Goal: Task Accomplishment & Management: Manage account settings

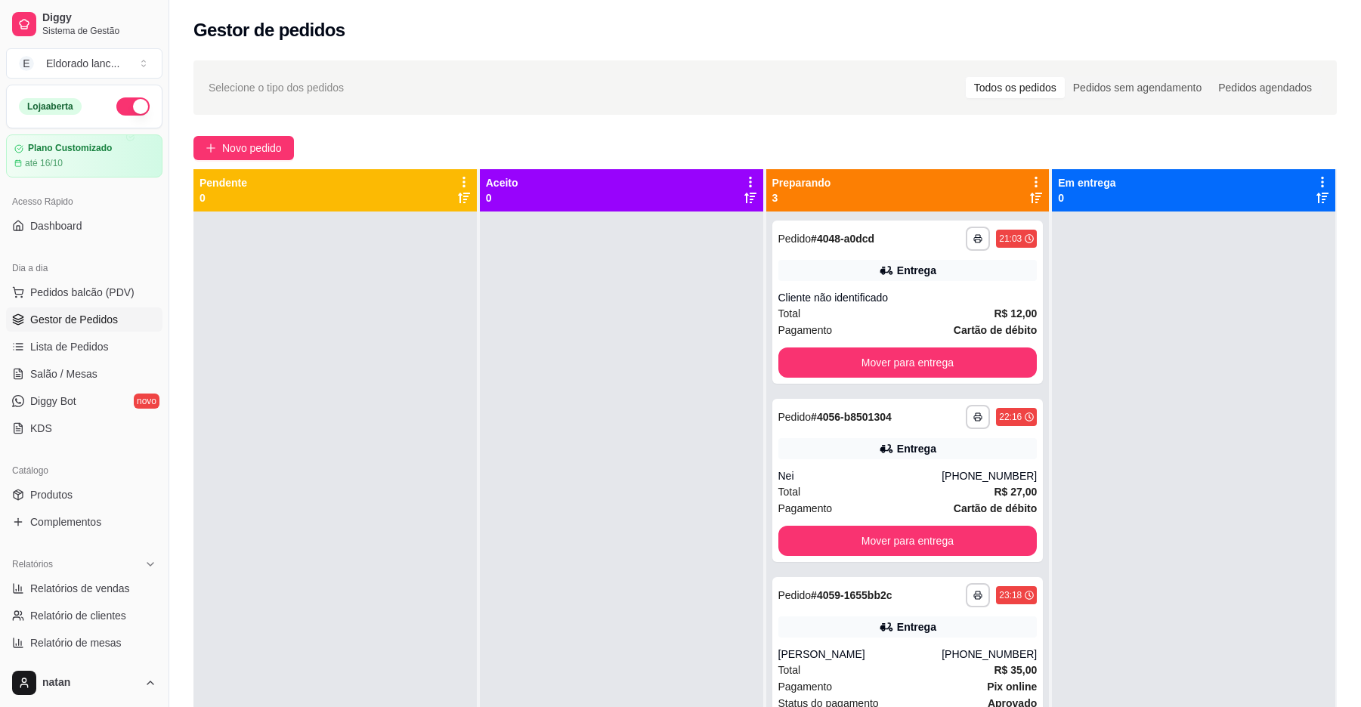
click at [116, 107] on button "button" at bounding box center [132, 106] width 33 height 18
click at [70, 367] on span "Salão / Mesas" at bounding box center [63, 374] width 67 height 15
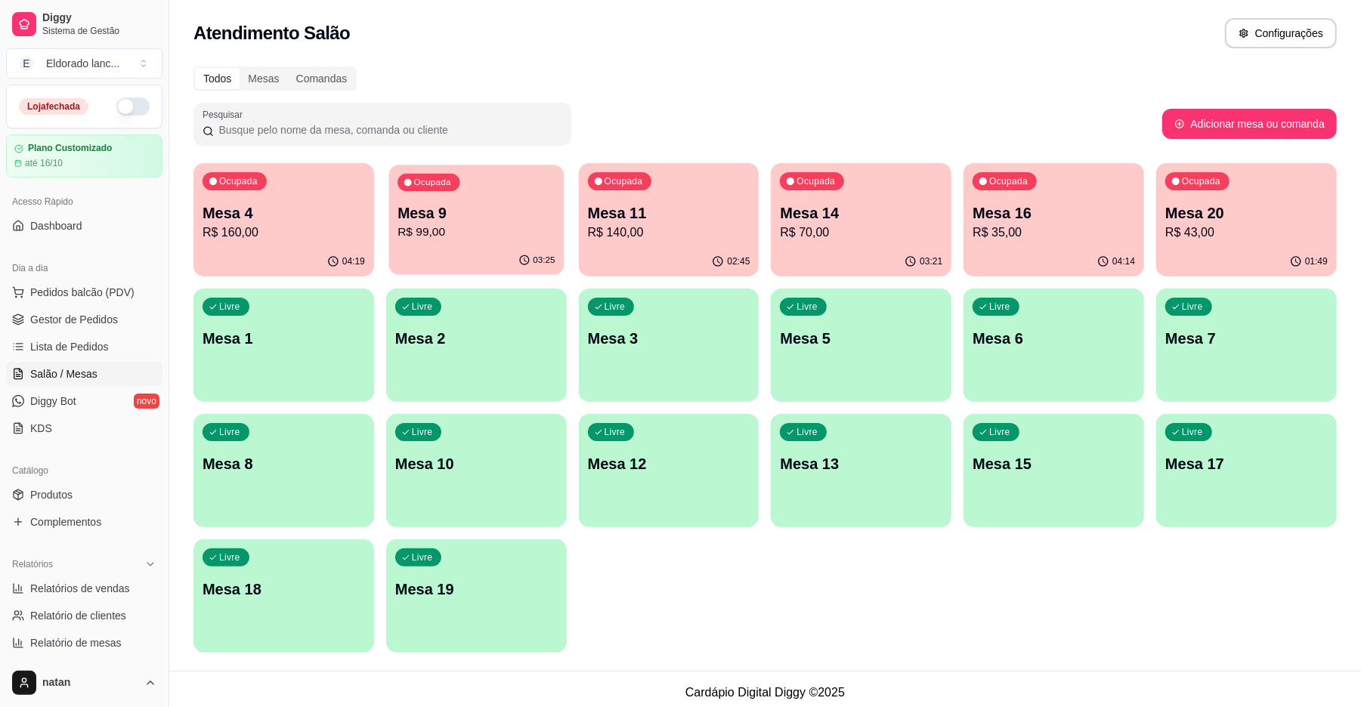
click at [467, 234] on p "R$ 99,00" at bounding box center [476, 232] width 157 height 17
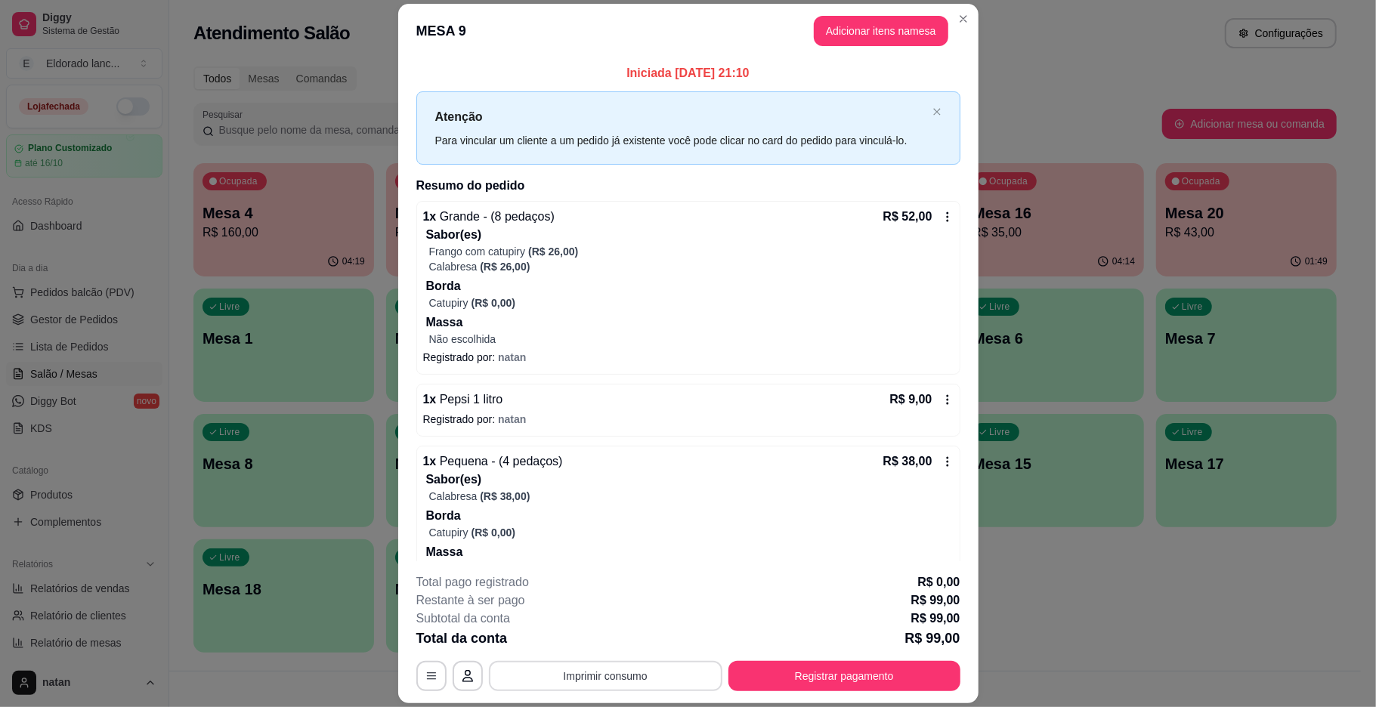
click at [642, 681] on button "Imprimir consumo" at bounding box center [606, 676] width 234 height 30
click at [623, 641] on button "IMPRESSORA" at bounding box center [602, 641] width 106 height 23
click at [747, 668] on button "Registrar pagamento" at bounding box center [844, 676] width 225 height 29
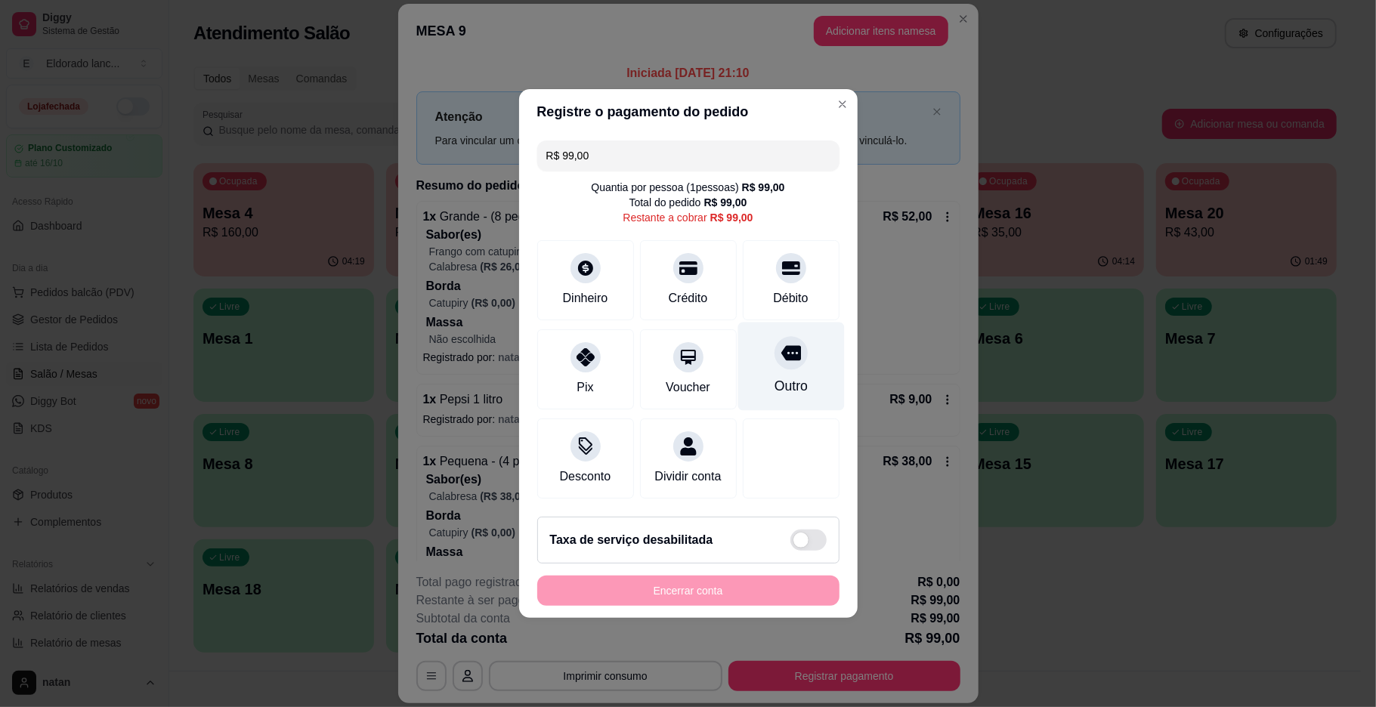
click at [781, 366] on div "Outro" at bounding box center [791, 367] width 107 height 88
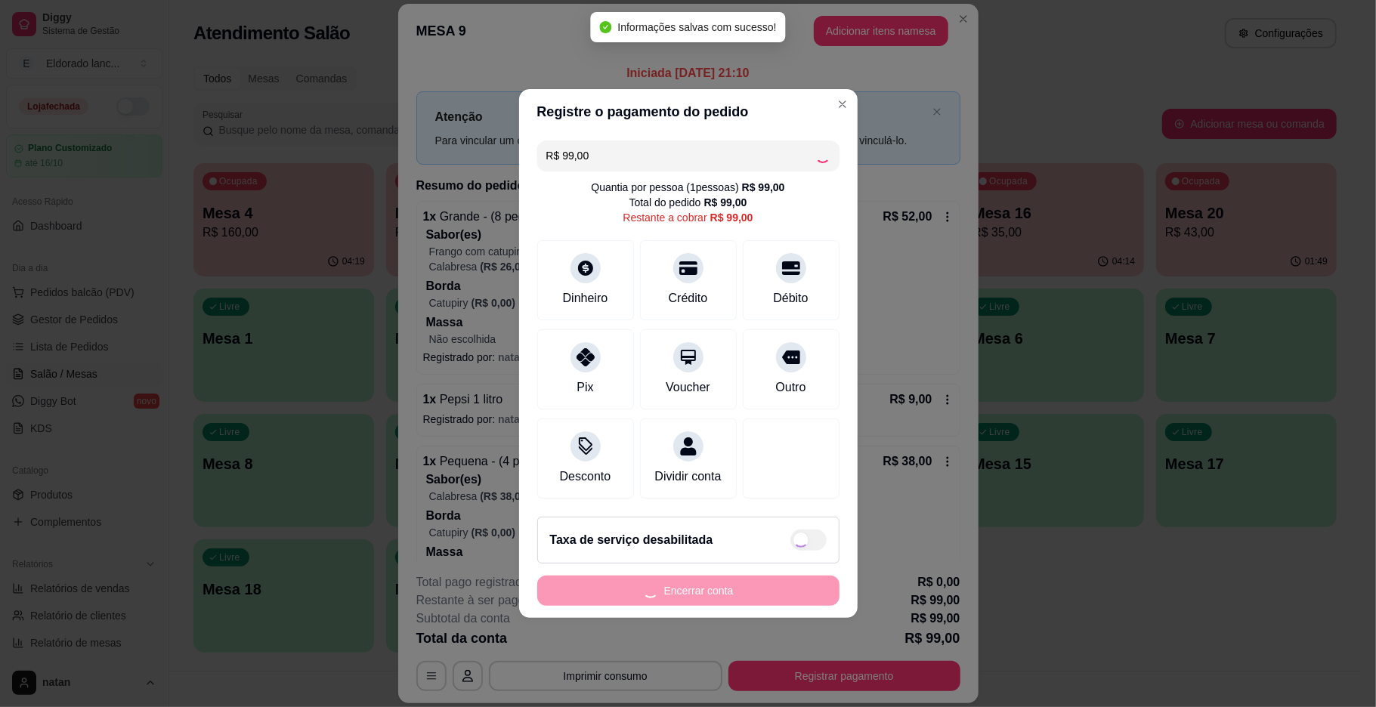
type input "R$ 0,00"
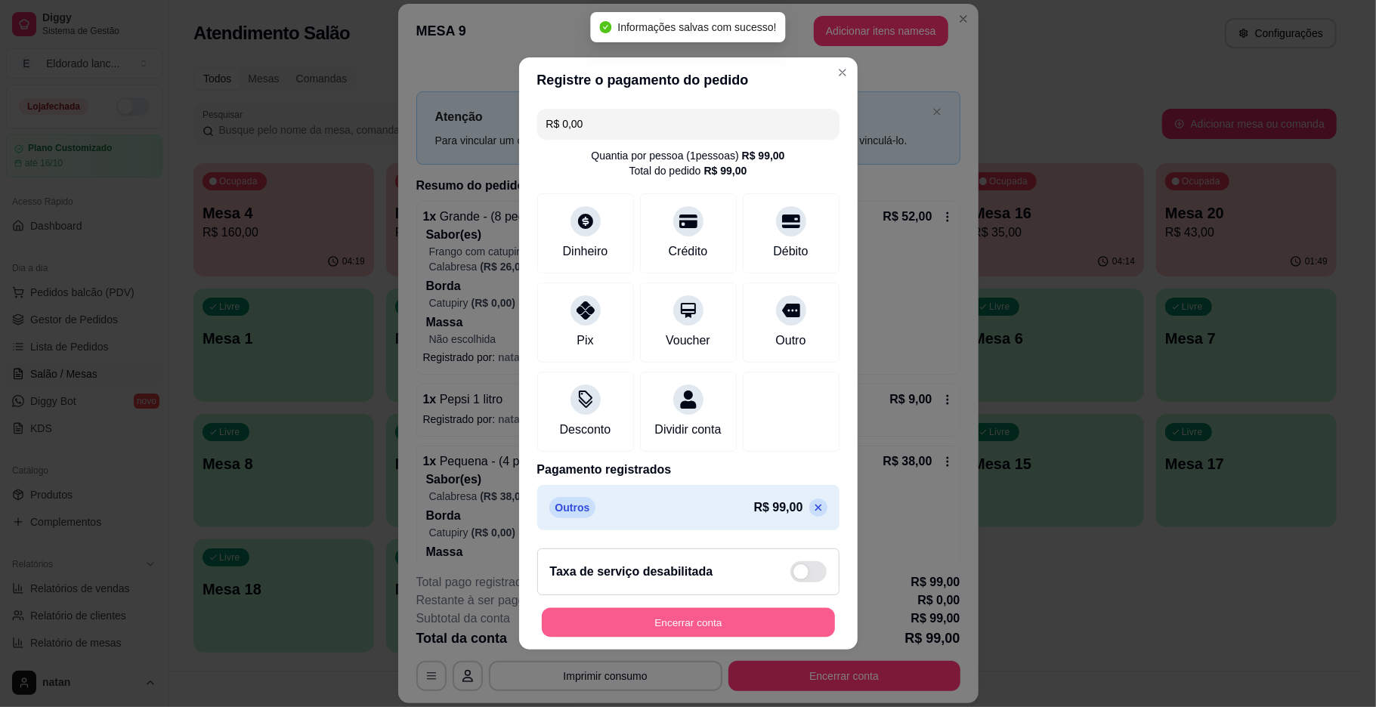
click at [781, 629] on button "Encerrar conta" at bounding box center [688, 622] width 293 height 29
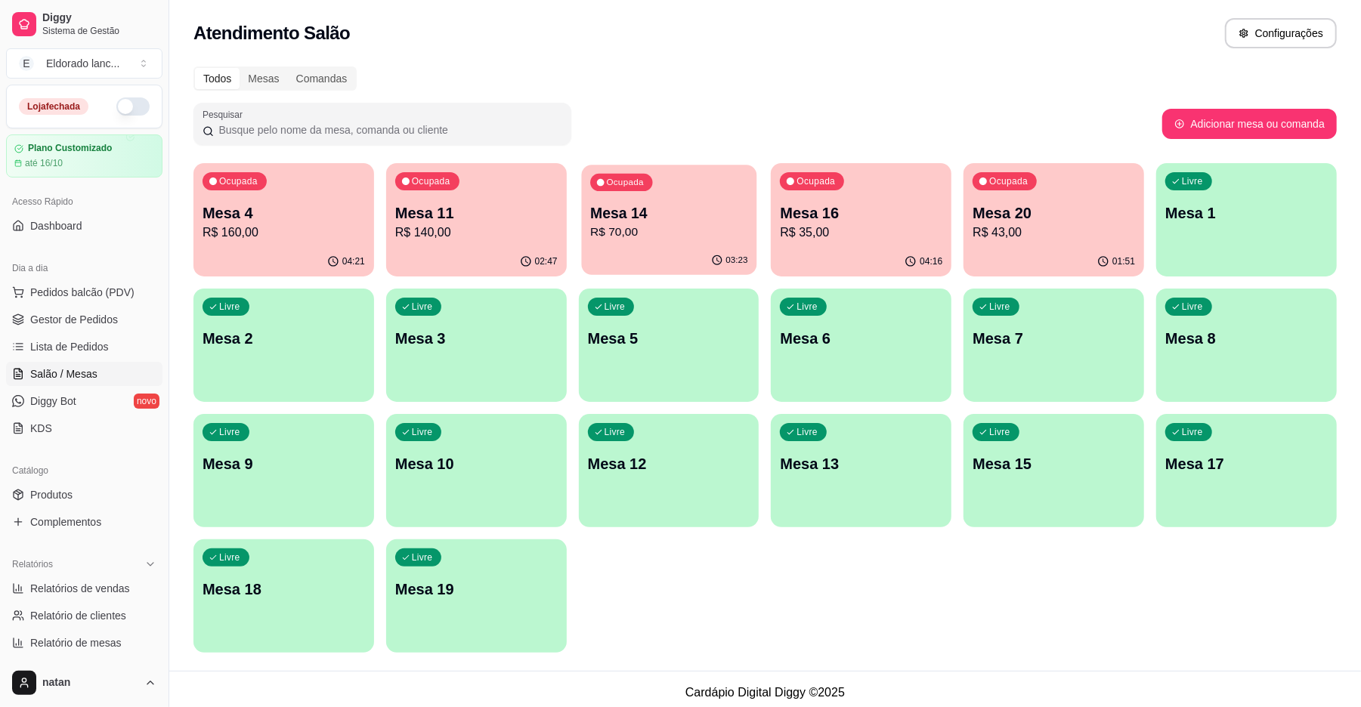
click at [706, 249] on div "03:23" at bounding box center [668, 260] width 175 height 29
click at [627, 234] on p "R$ 70,00" at bounding box center [668, 232] width 157 height 17
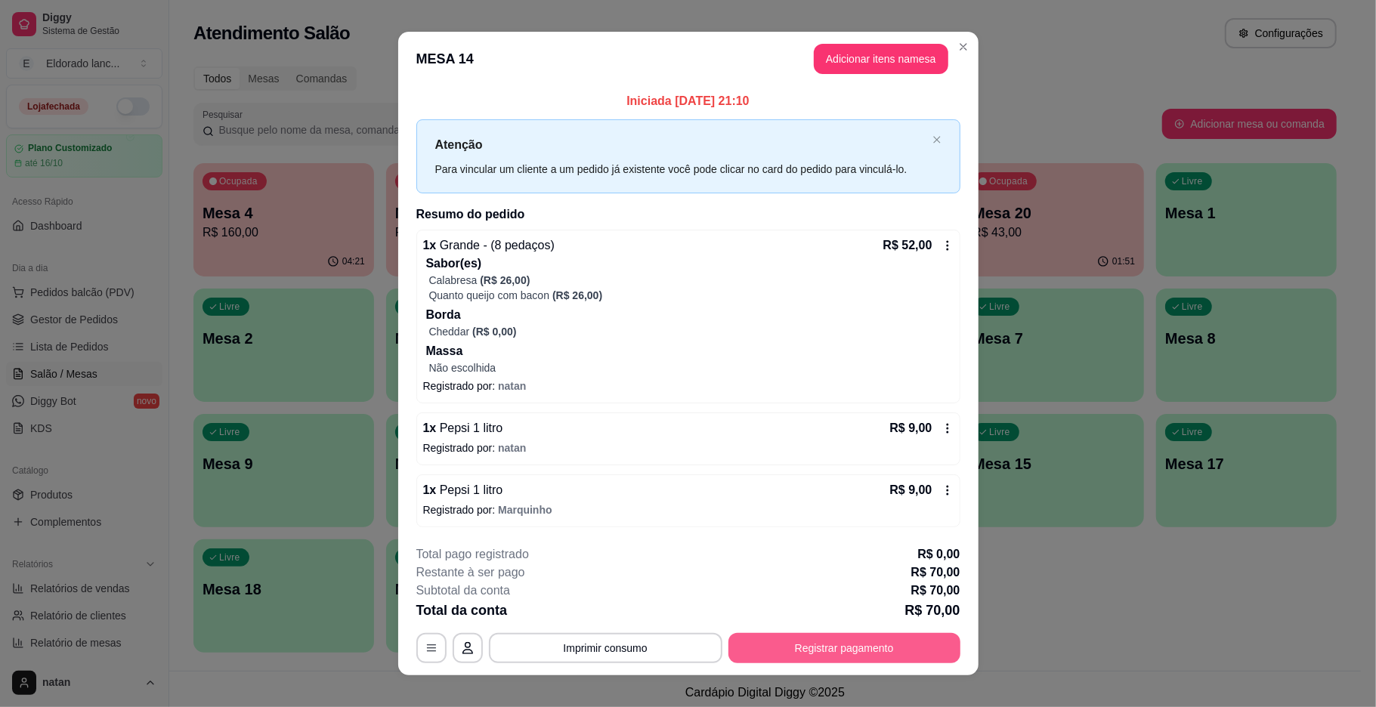
click at [783, 645] on button "Registrar pagamento" at bounding box center [845, 648] width 232 height 30
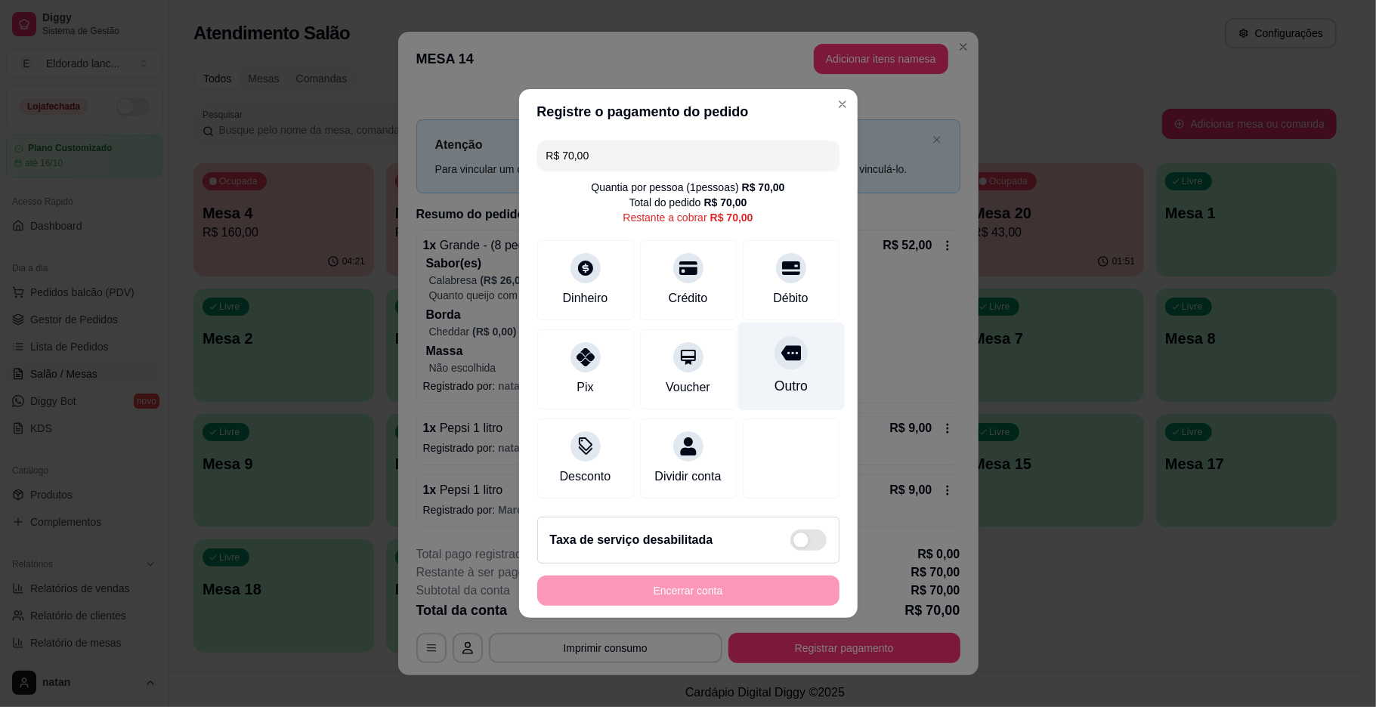
click at [781, 348] on icon at bounding box center [791, 353] width 20 height 15
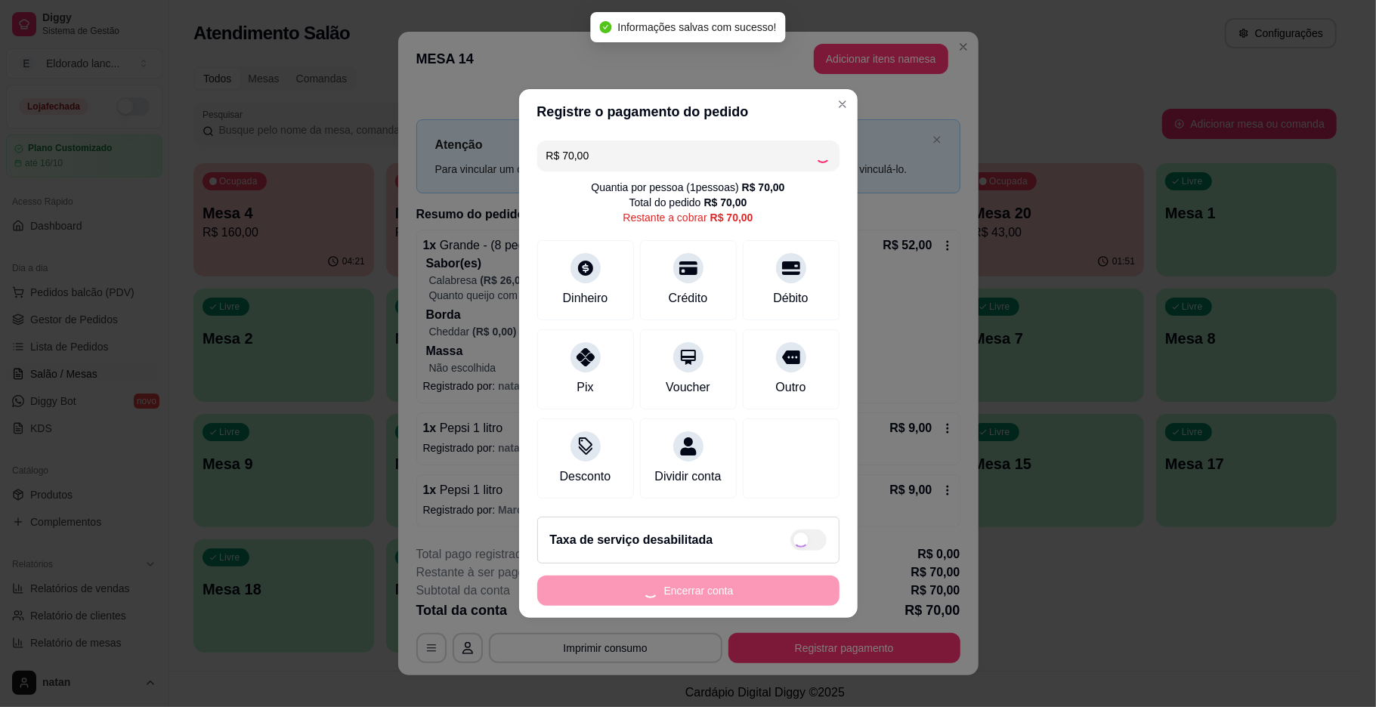
type input "R$ 0,00"
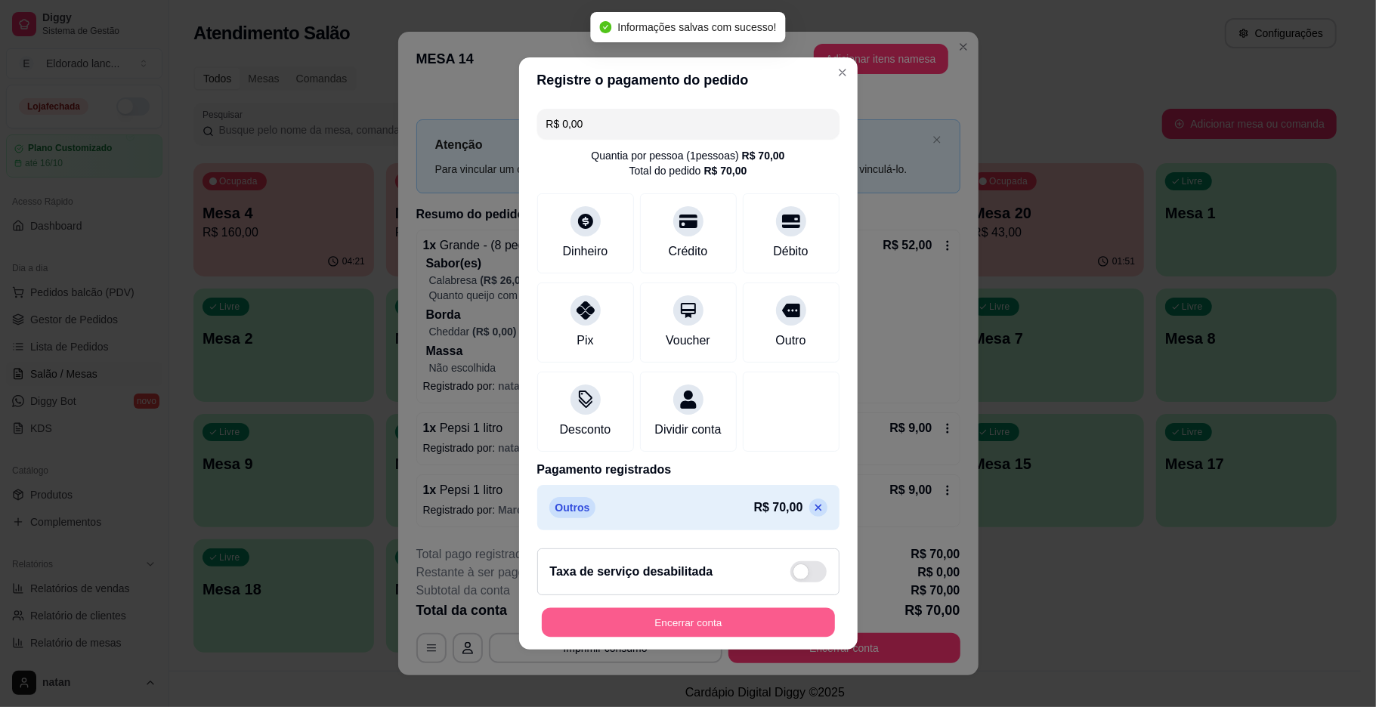
click at [732, 632] on button "Encerrar conta" at bounding box center [688, 622] width 293 height 29
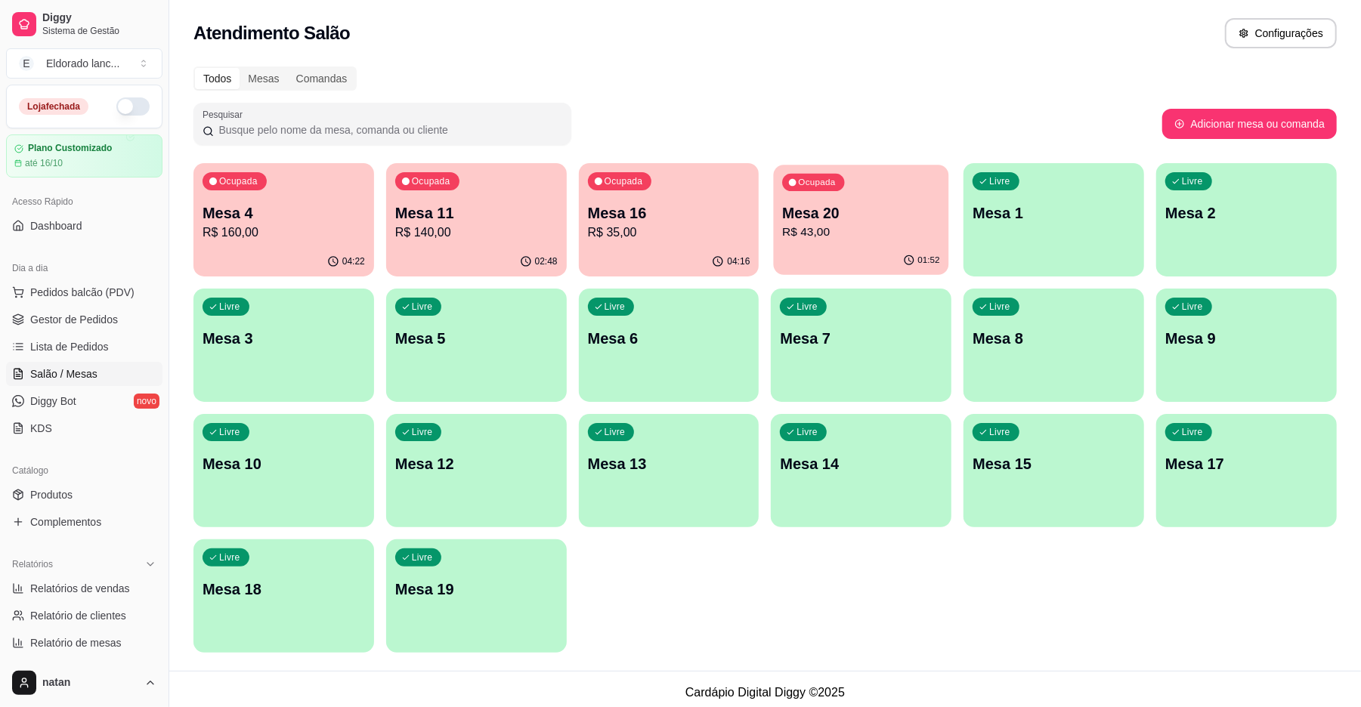
click at [859, 231] on p "R$ 43,00" at bounding box center [861, 232] width 157 height 17
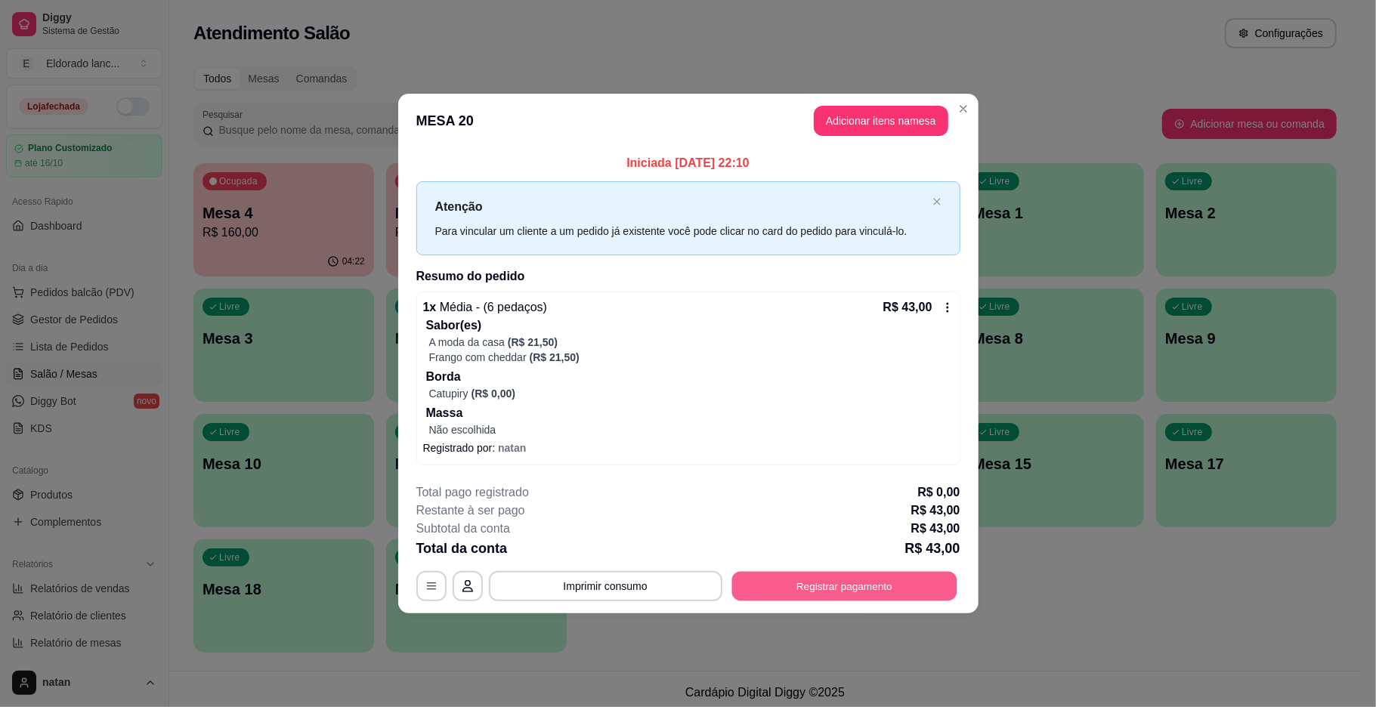
click at [852, 582] on button "Registrar pagamento" at bounding box center [844, 585] width 225 height 29
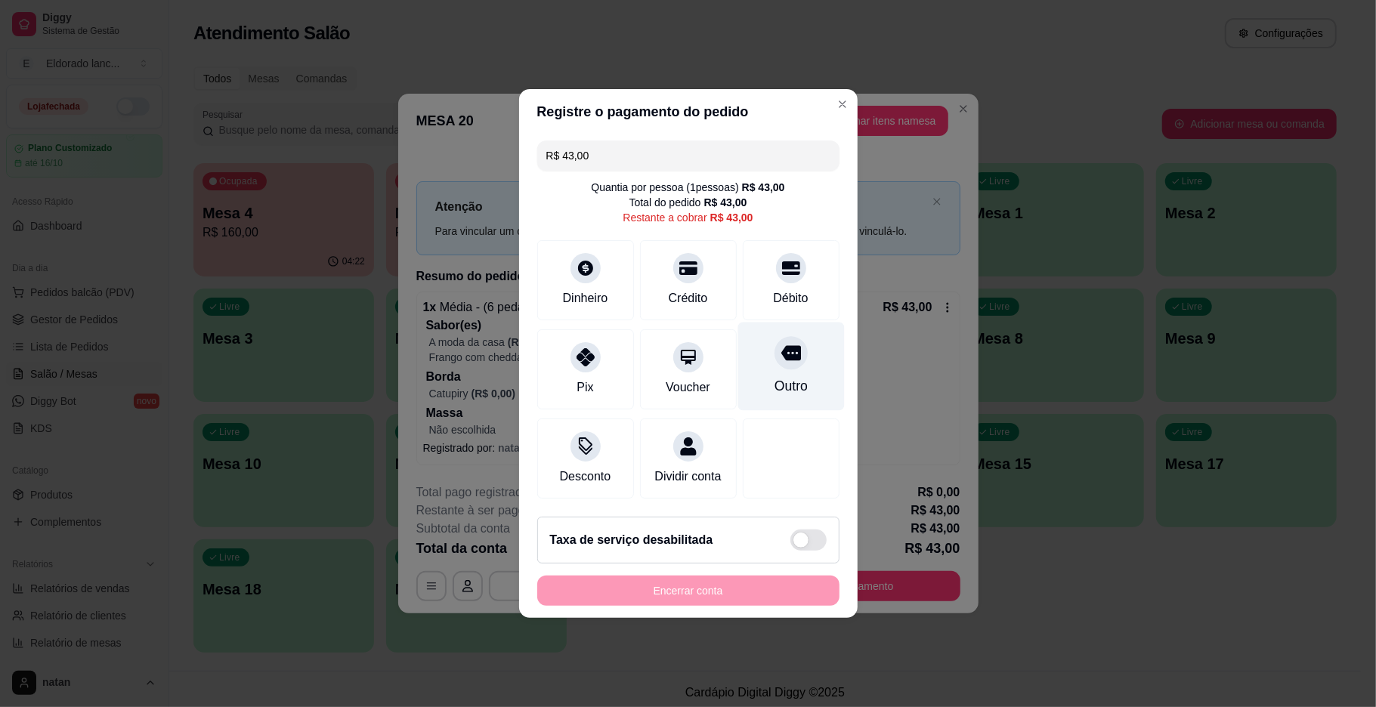
click at [807, 336] on div "Outro" at bounding box center [791, 367] width 107 height 88
type input "R$ 0,00"
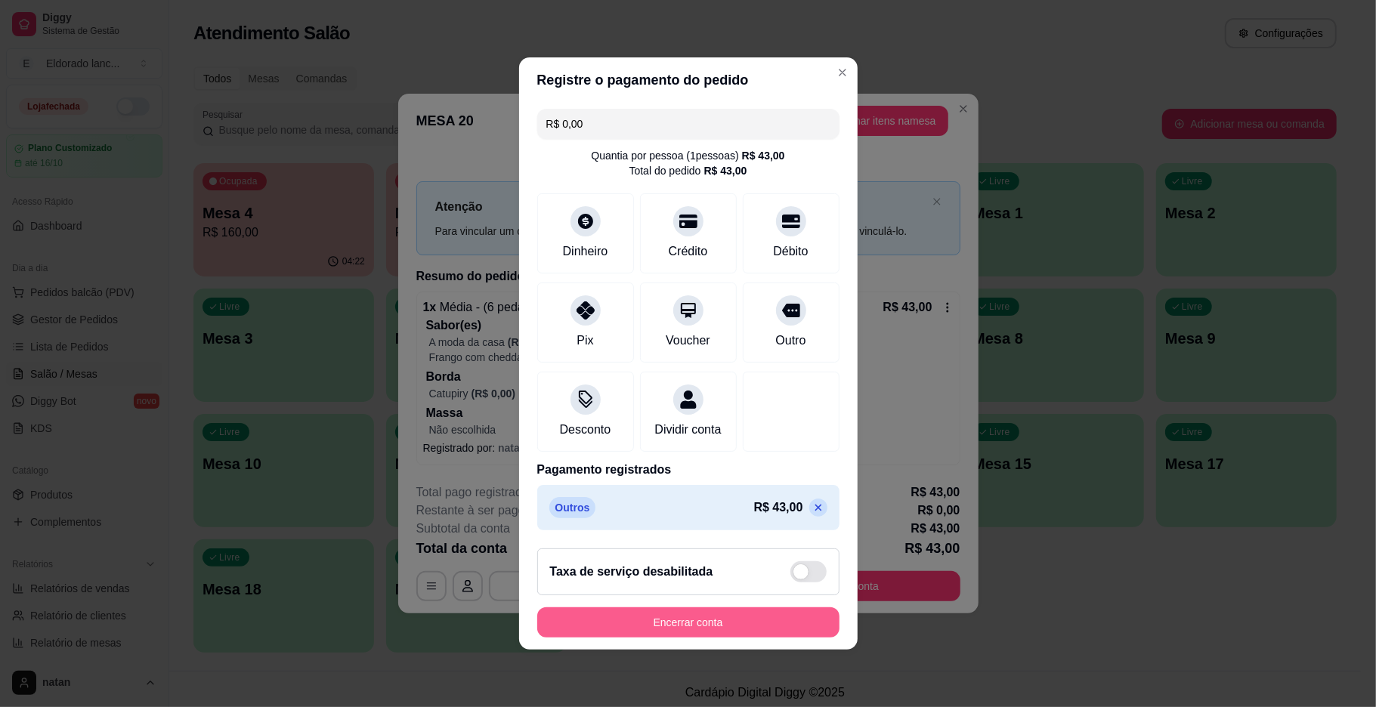
click at [741, 638] on button "Encerrar conta" at bounding box center [688, 623] width 302 height 30
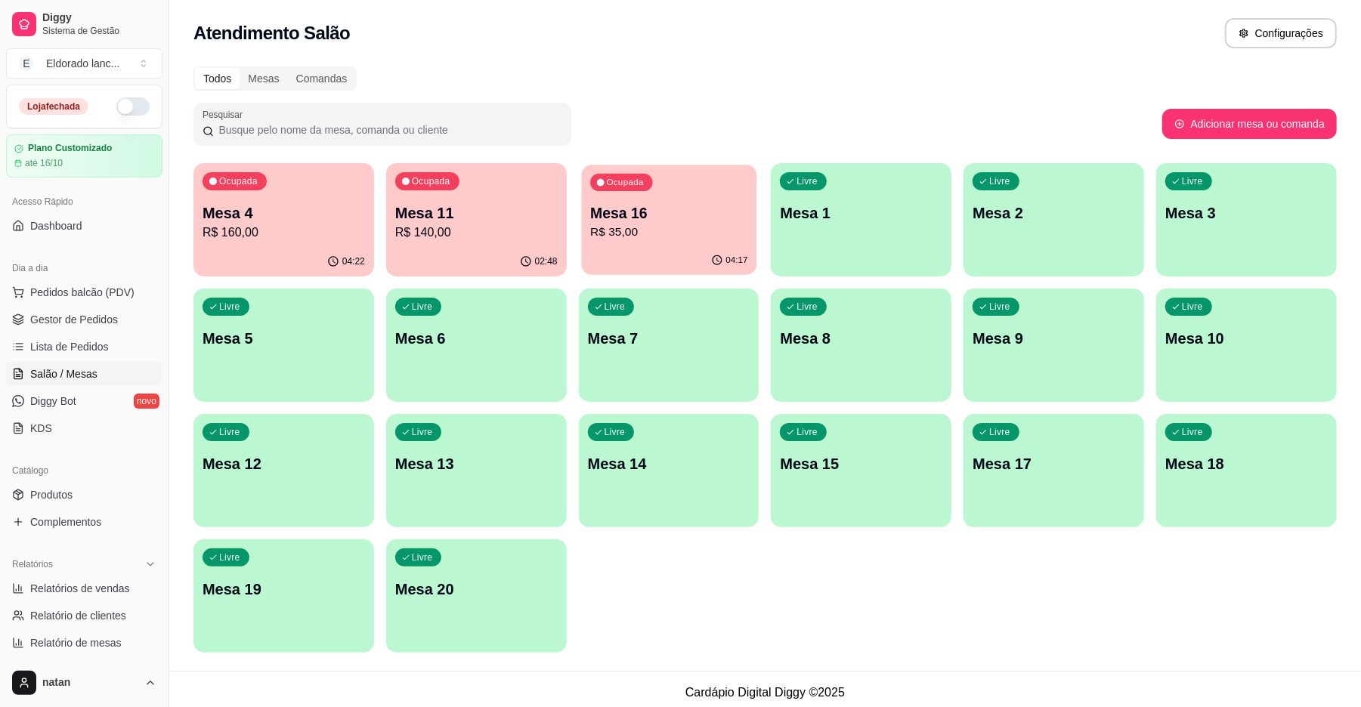
click at [639, 246] on button "Ocupada Mesa 16 R$ 35,00 04:17" at bounding box center [668, 220] width 175 height 110
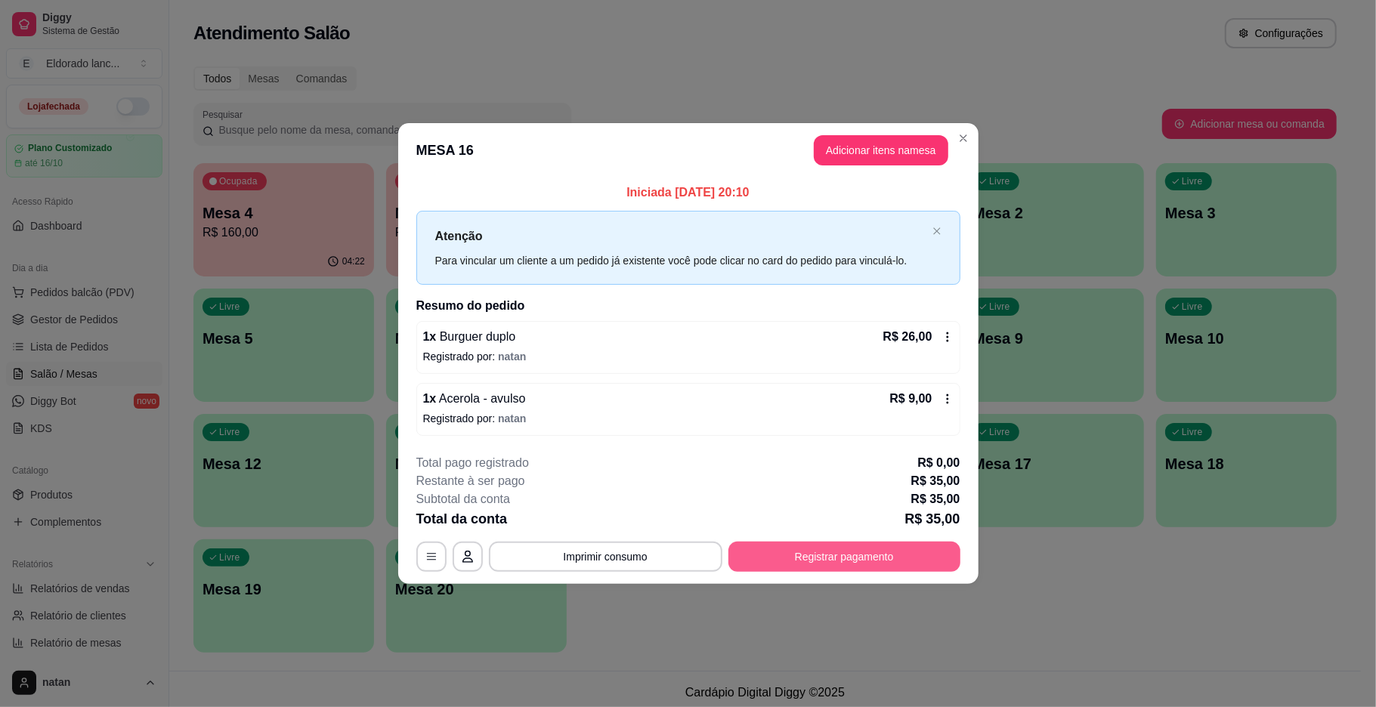
click at [771, 568] on button "Registrar pagamento" at bounding box center [845, 557] width 232 height 30
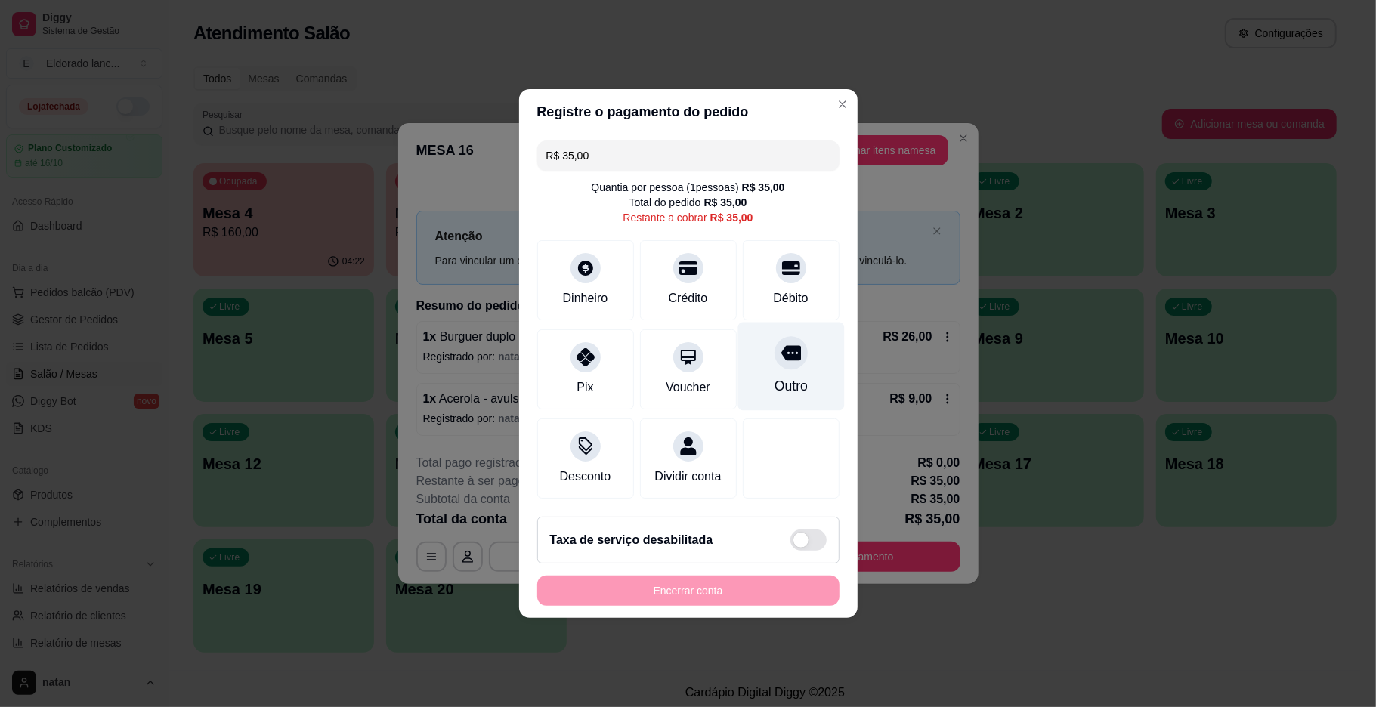
click at [778, 376] on div "Outro" at bounding box center [790, 386] width 33 height 20
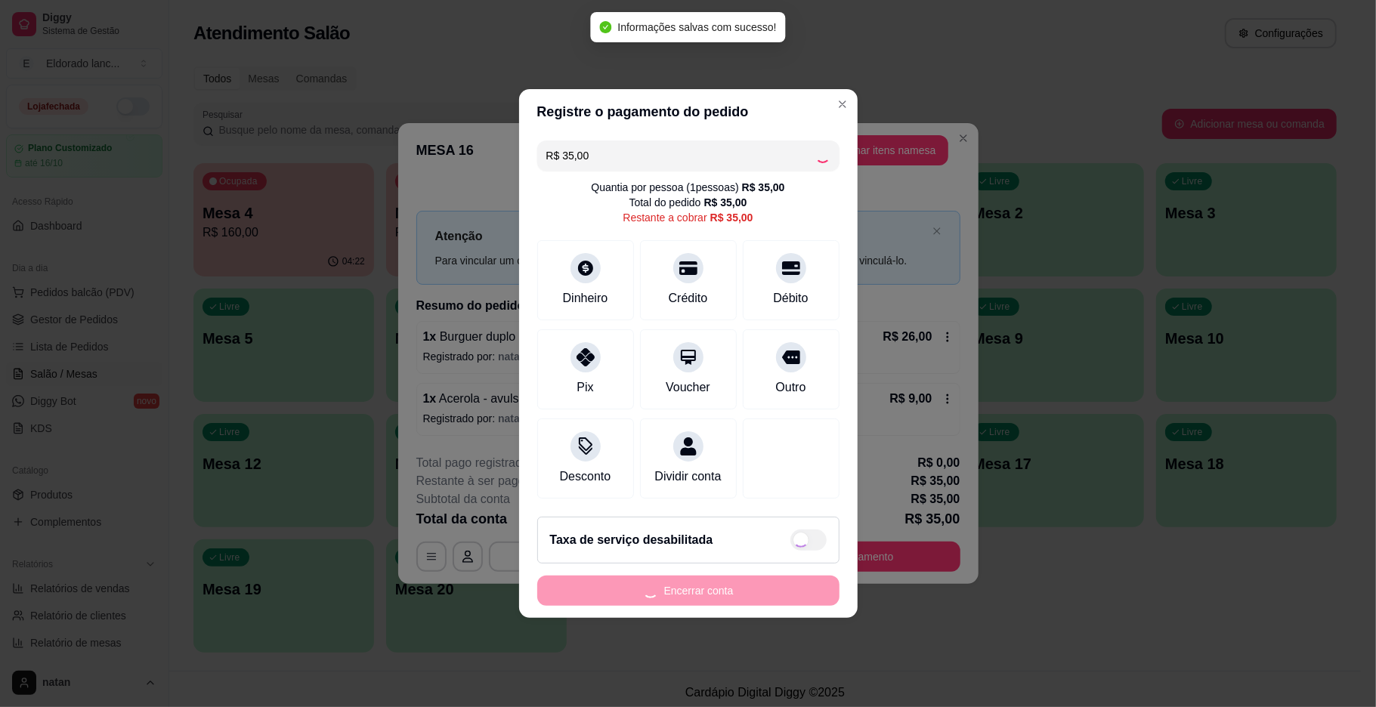
type input "R$ 0,00"
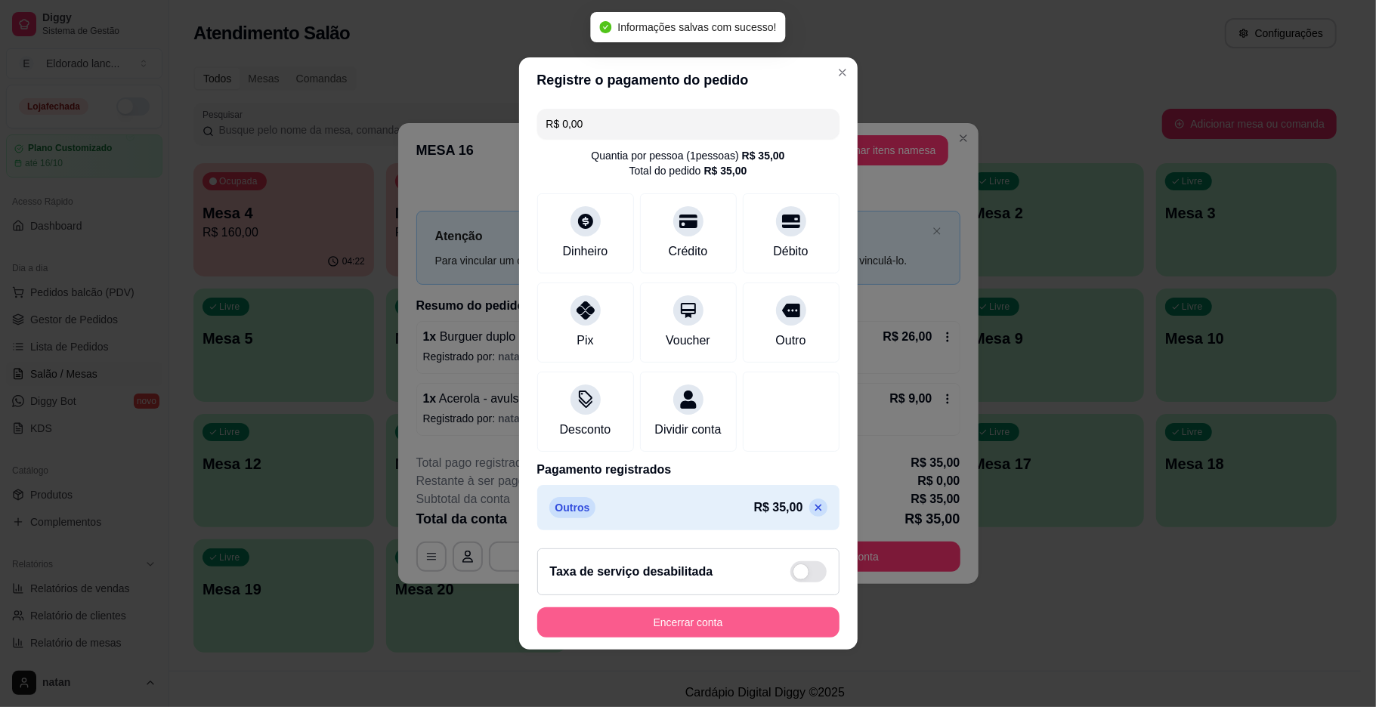
click at [738, 624] on button "Encerrar conta" at bounding box center [688, 623] width 302 height 30
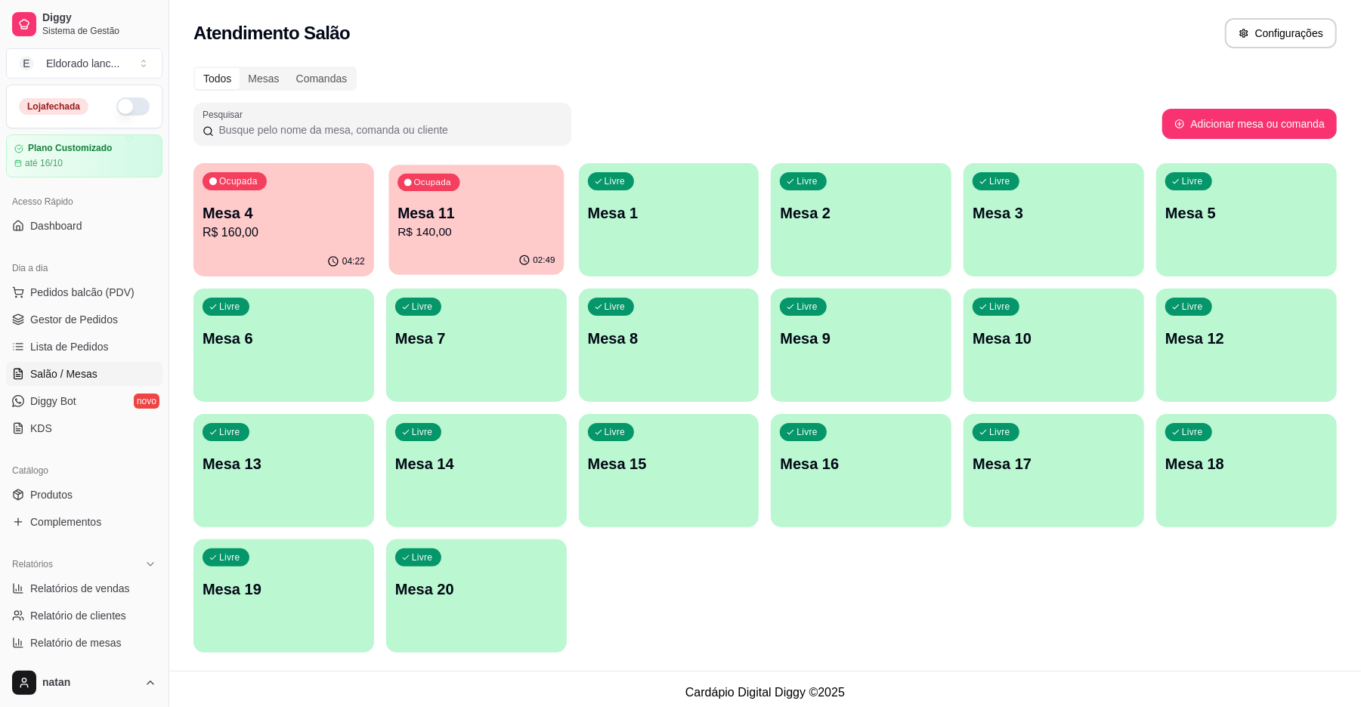
click at [509, 218] on p "Mesa 11" at bounding box center [476, 213] width 157 height 20
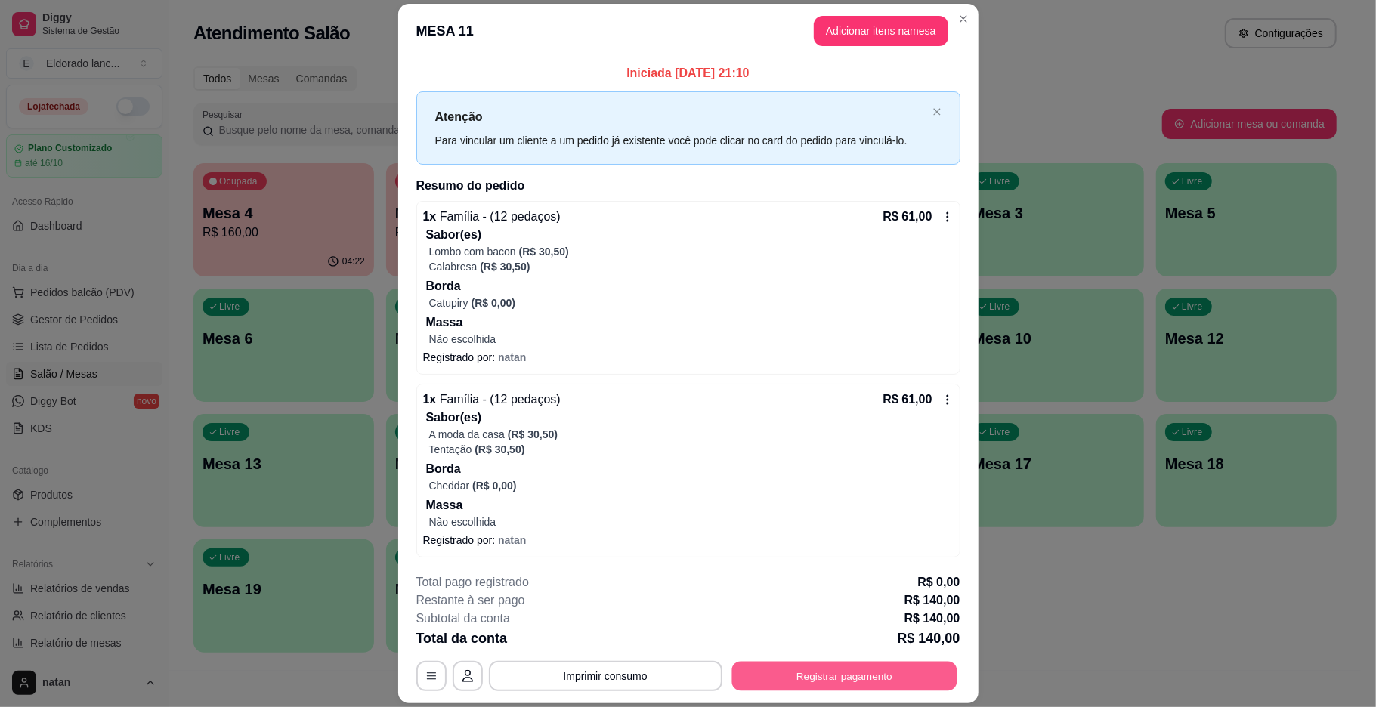
click at [753, 670] on button "Registrar pagamento" at bounding box center [844, 676] width 225 height 29
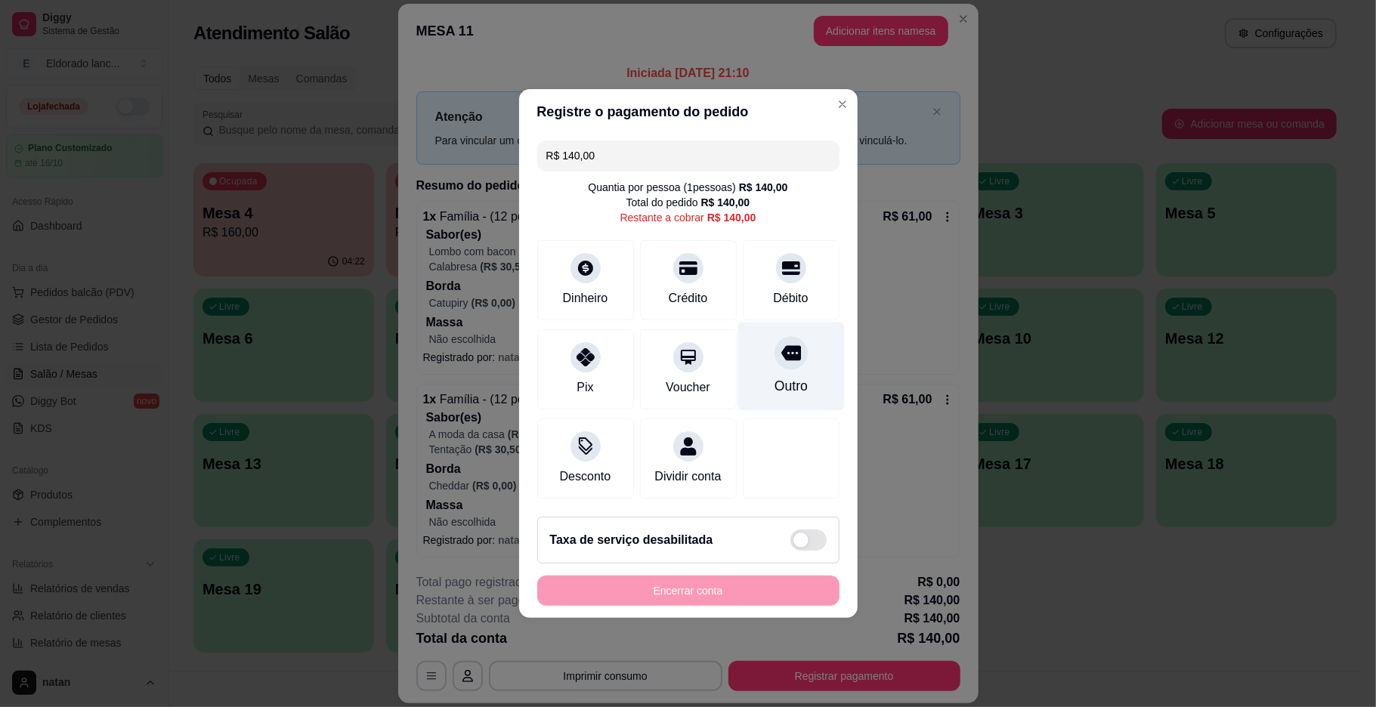
click at [787, 324] on div "Outro" at bounding box center [791, 367] width 107 height 88
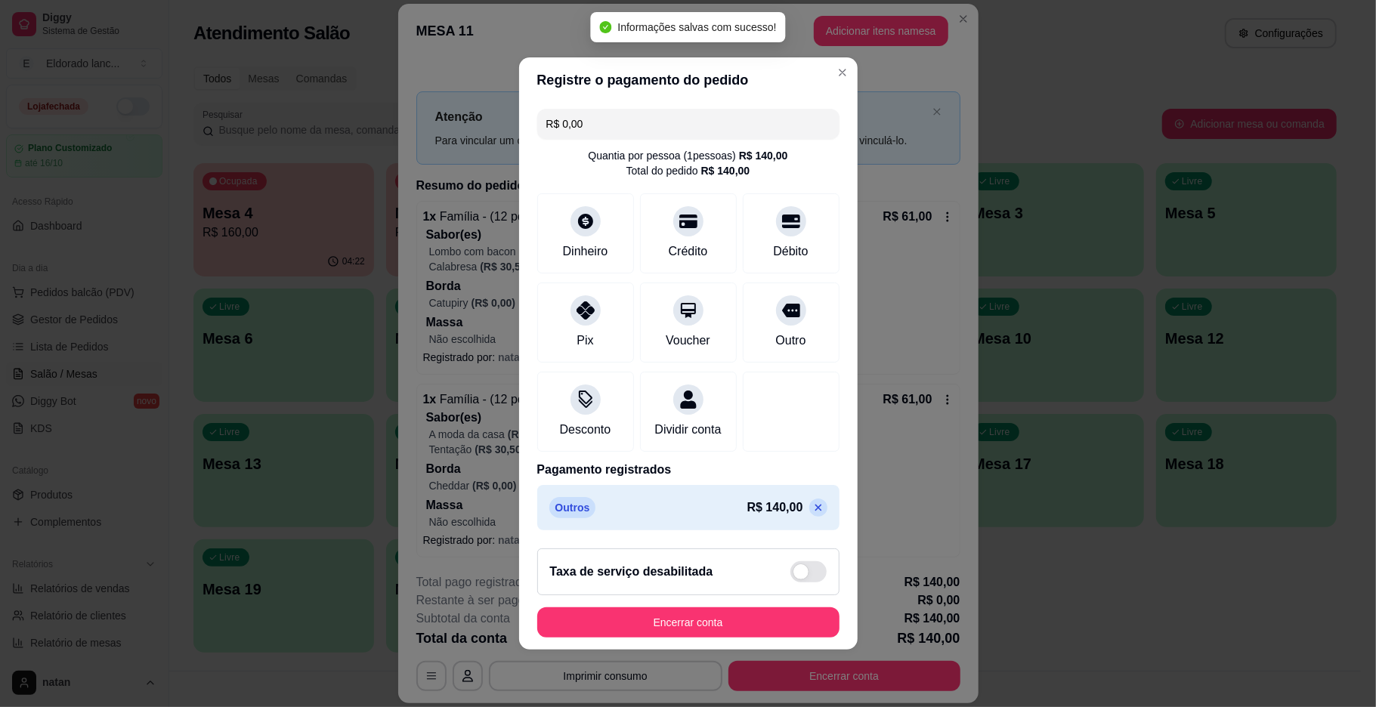
type input "R$ 0,00"
click at [716, 626] on button "Encerrar conta" at bounding box center [688, 622] width 293 height 29
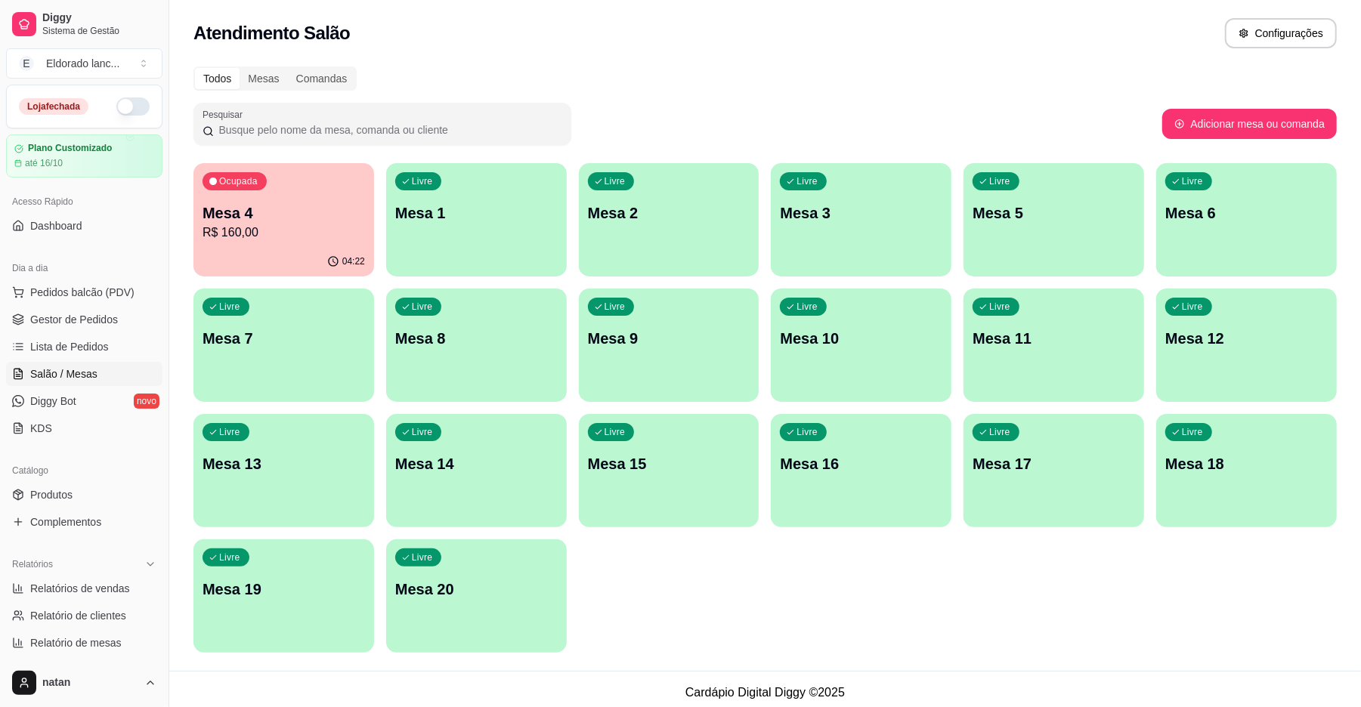
click at [283, 234] on p "R$ 160,00" at bounding box center [284, 233] width 162 height 18
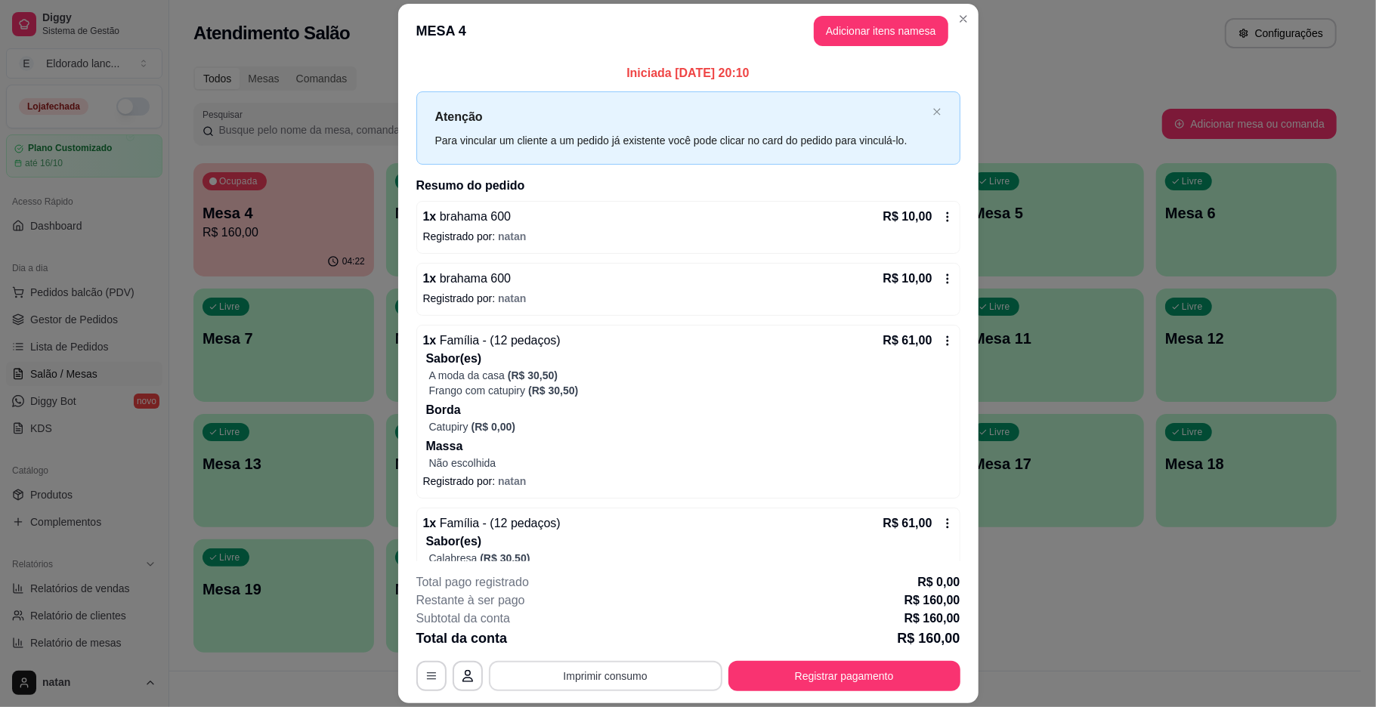
click at [611, 680] on button "Imprimir consumo" at bounding box center [606, 676] width 234 height 30
click at [608, 633] on button "IMPRESSORA" at bounding box center [602, 641] width 106 height 23
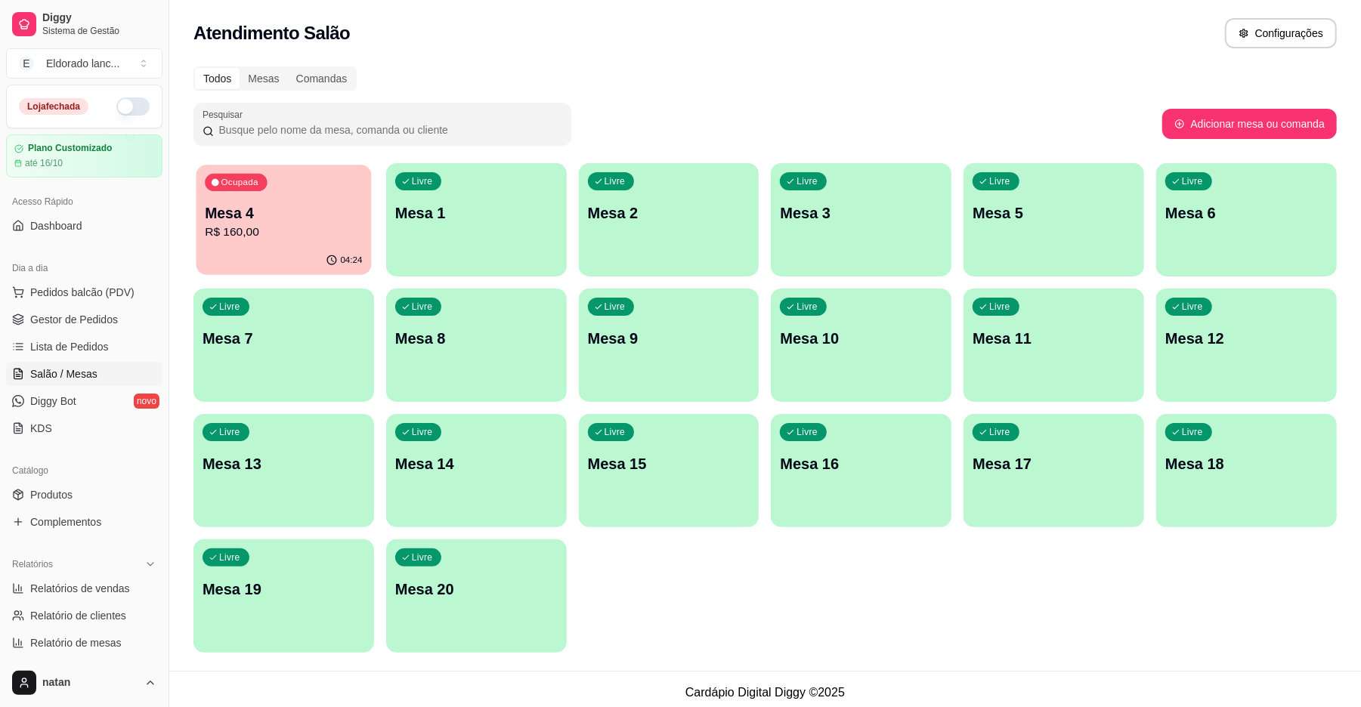
click at [311, 221] on p "Mesa 4" at bounding box center [283, 213] width 157 height 20
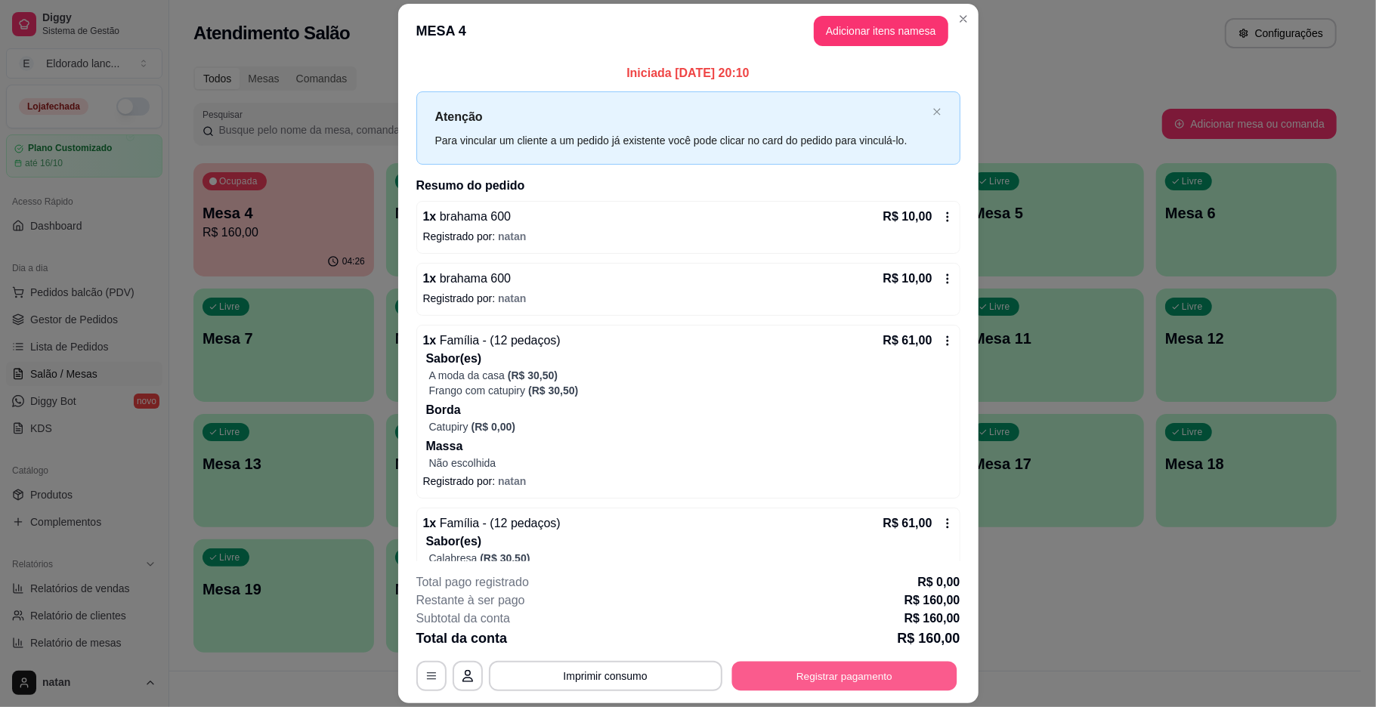
click at [747, 683] on button "Registrar pagamento" at bounding box center [844, 676] width 225 height 29
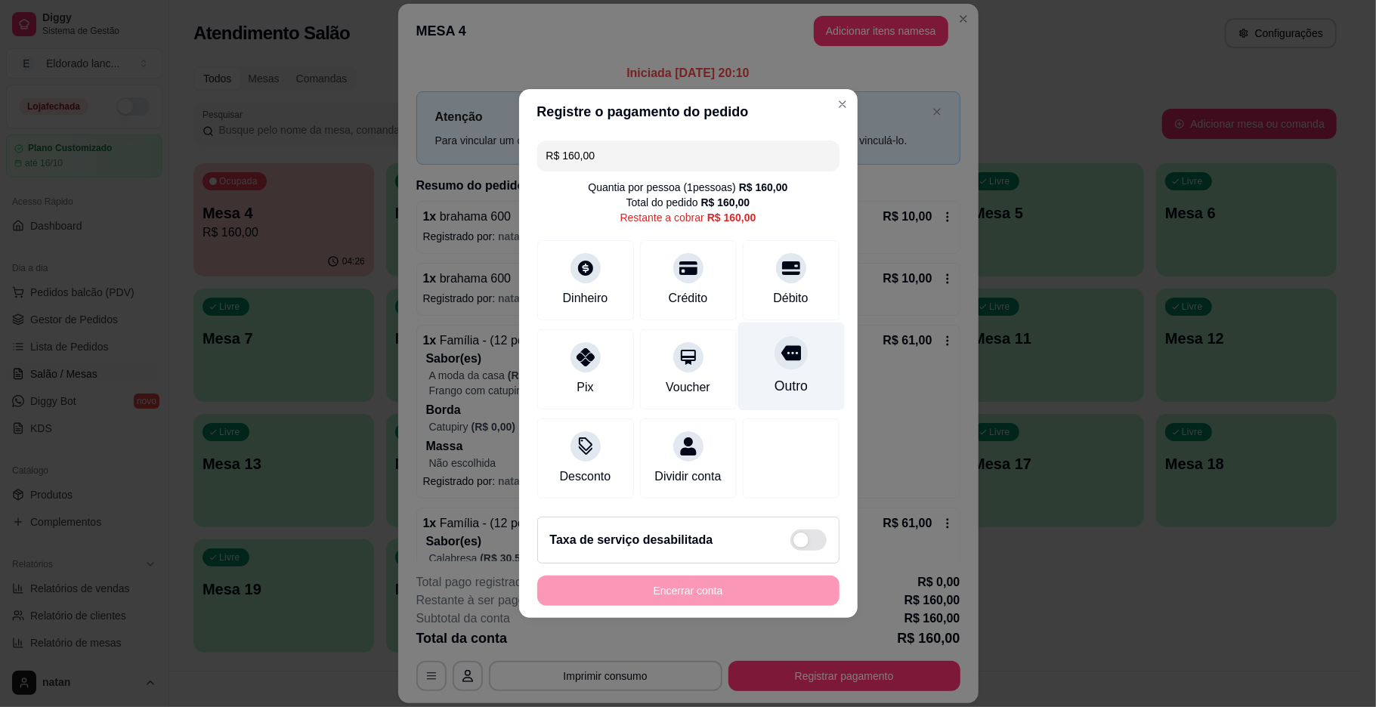
click at [774, 376] on div "Outro" at bounding box center [790, 386] width 33 height 20
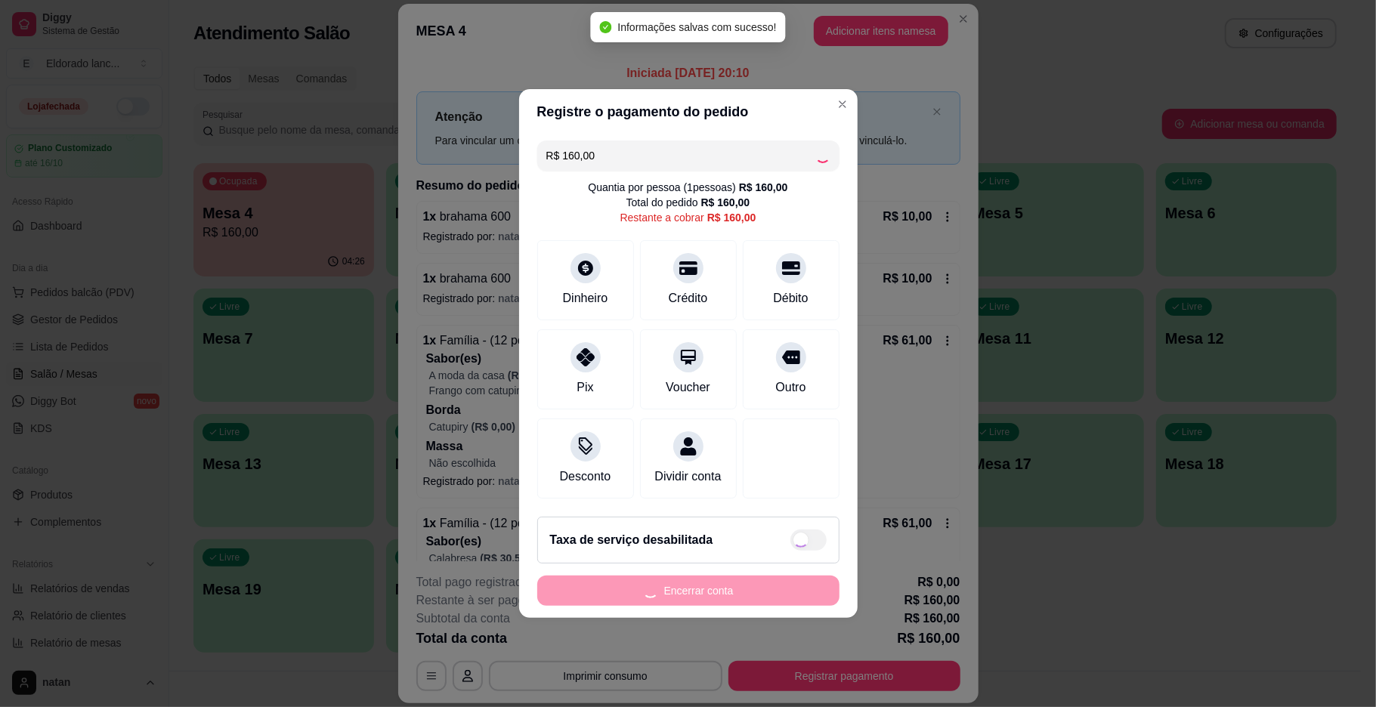
type input "R$ 0,00"
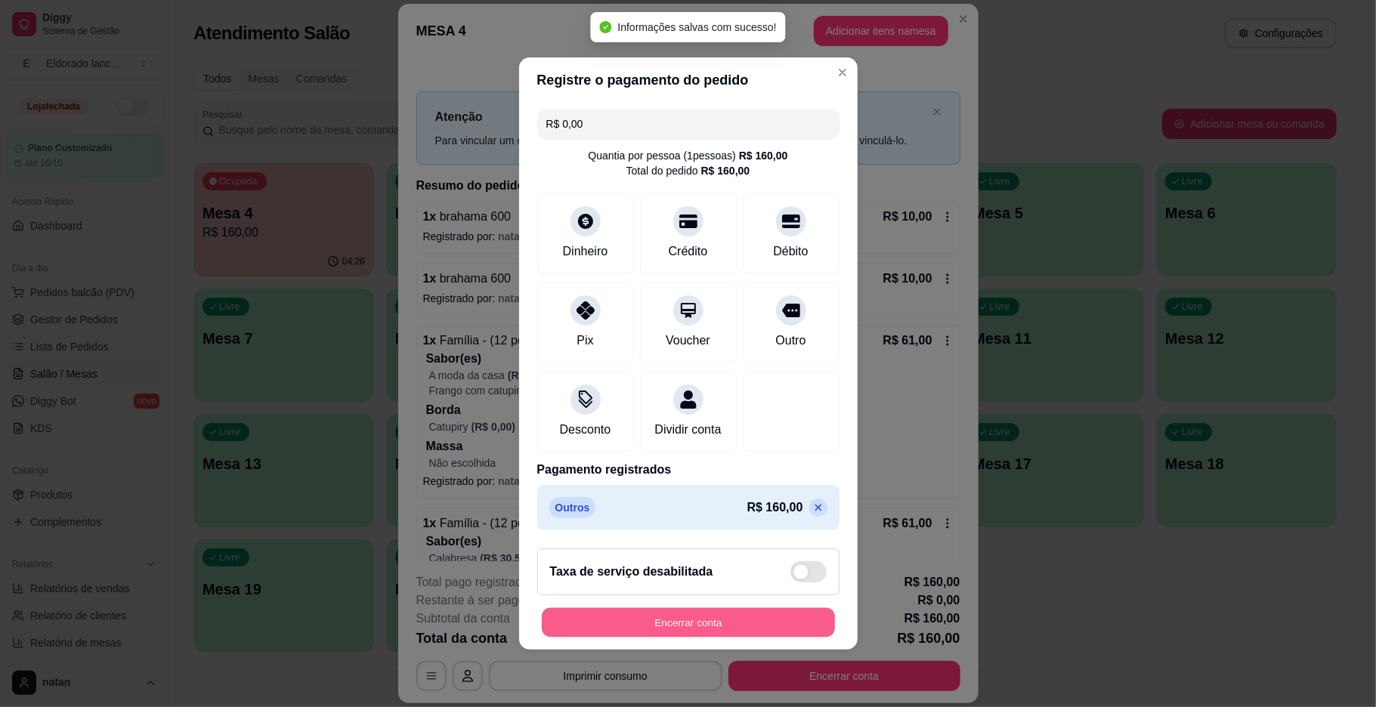
click at [738, 627] on button "Encerrar conta" at bounding box center [688, 622] width 293 height 29
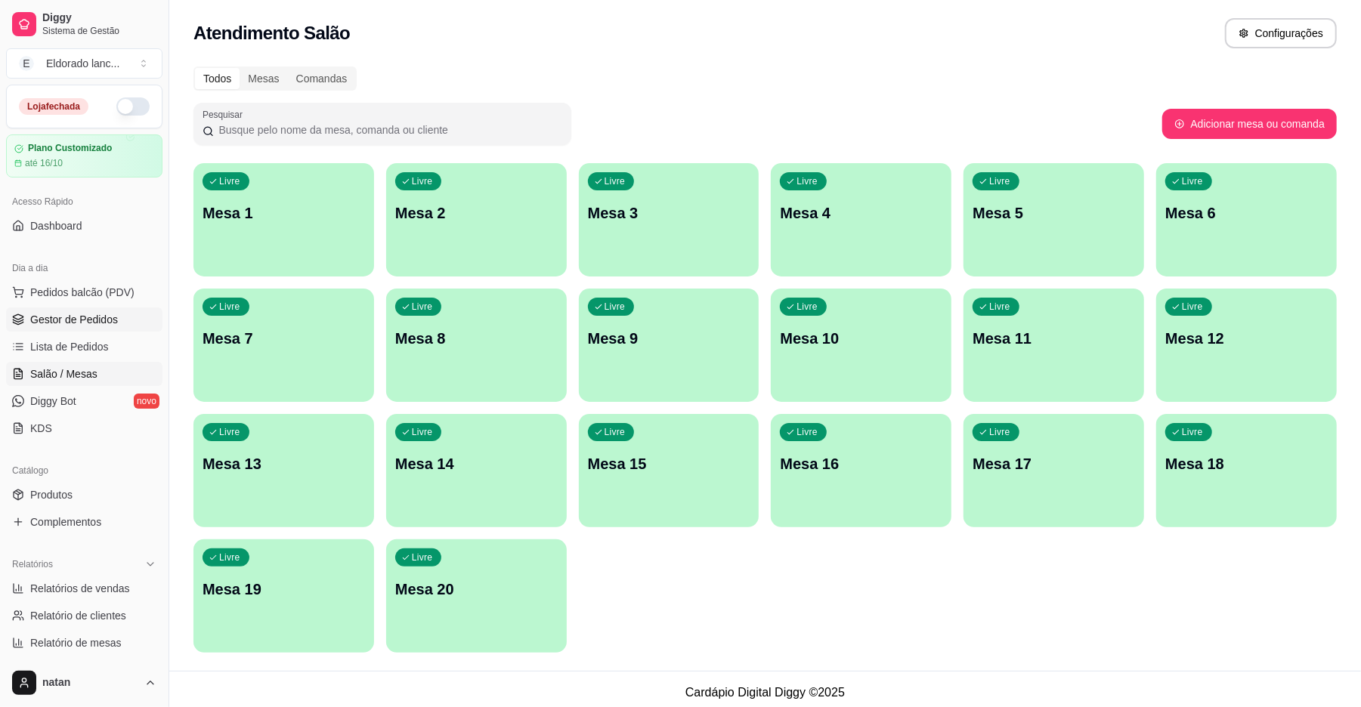
click at [94, 322] on span "Gestor de Pedidos" at bounding box center [74, 319] width 88 height 15
click at [94, 310] on link "Gestor de Pedidos" at bounding box center [84, 320] width 156 height 24
click at [113, 311] on link "Gestor de Pedidos" at bounding box center [84, 320] width 156 height 24
click at [104, 367] on link "Salão / Mesas" at bounding box center [84, 374] width 156 height 24
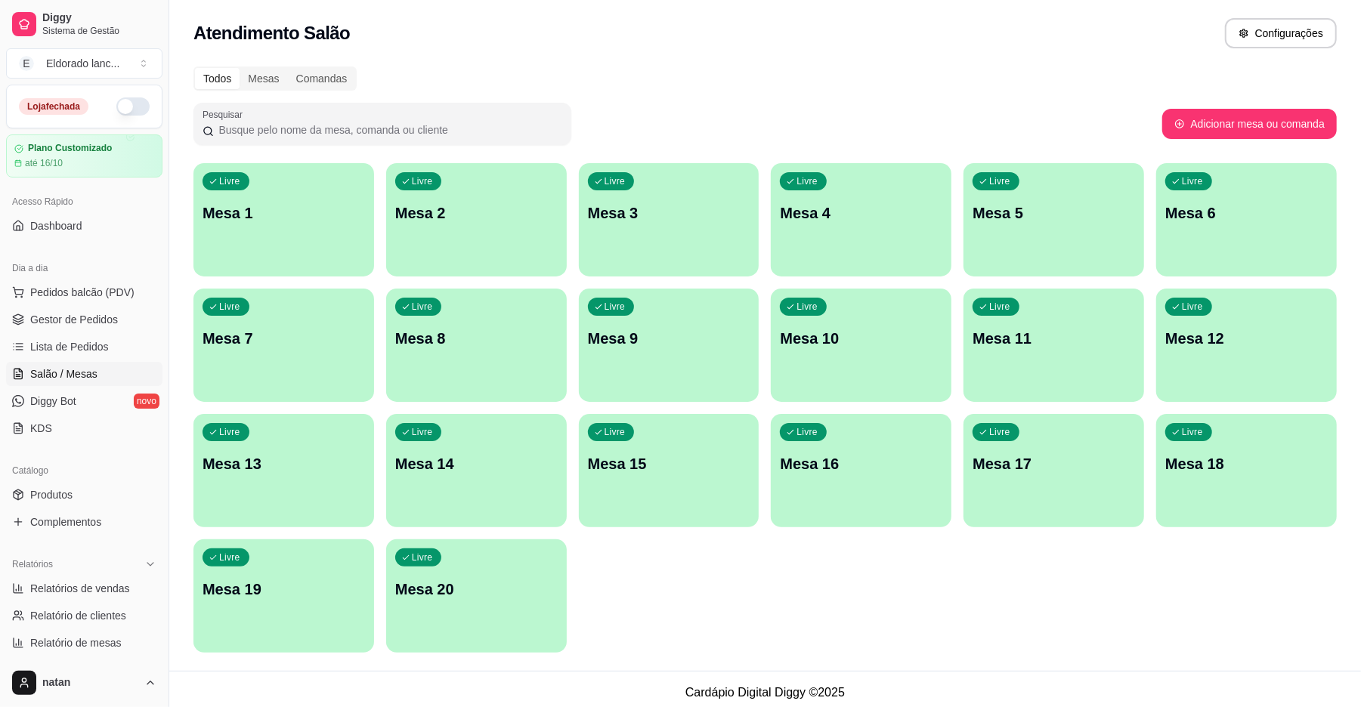
click at [104, 367] on link "Salão / Mesas" at bounding box center [84, 374] width 156 height 24
click at [113, 313] on span "Gestor de Pedidos" at bounding box center [74, 319] width 88 height 15
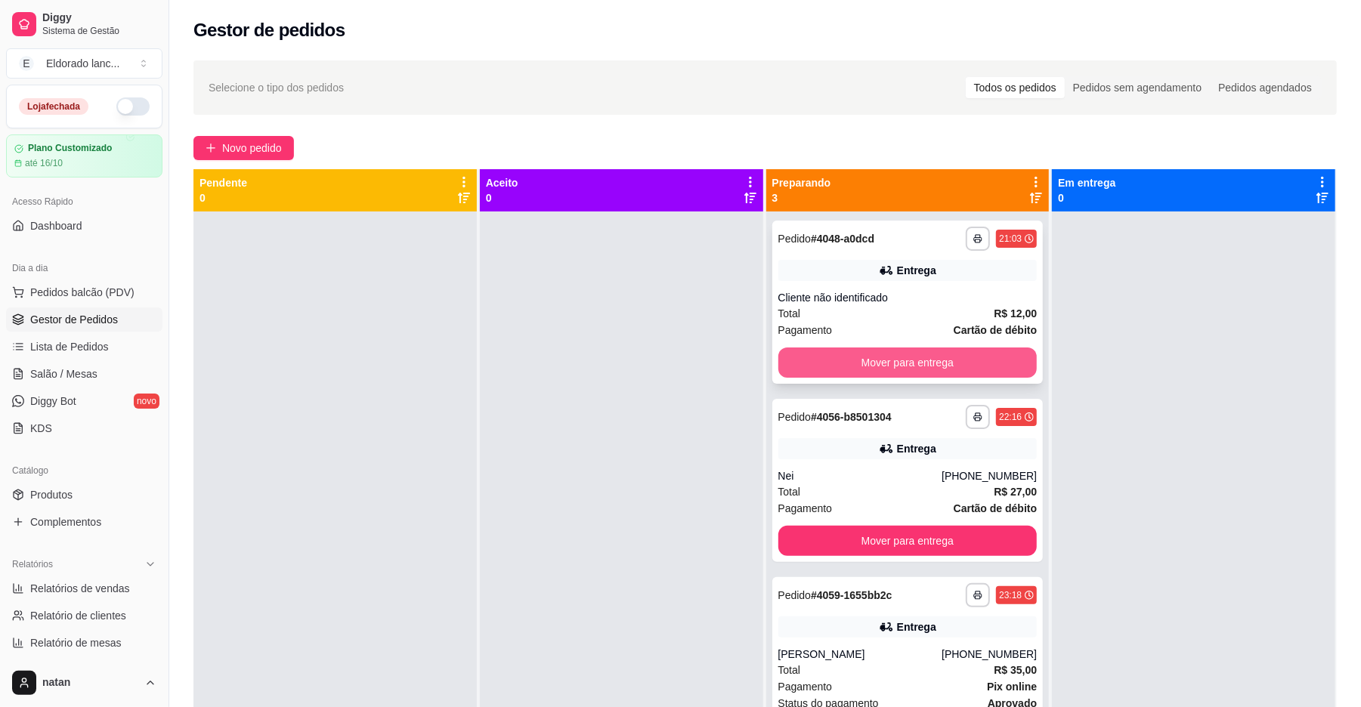
click at [804, 373] on button "Mover para entrega" at bounding box center [907, 363] width 259 height 30
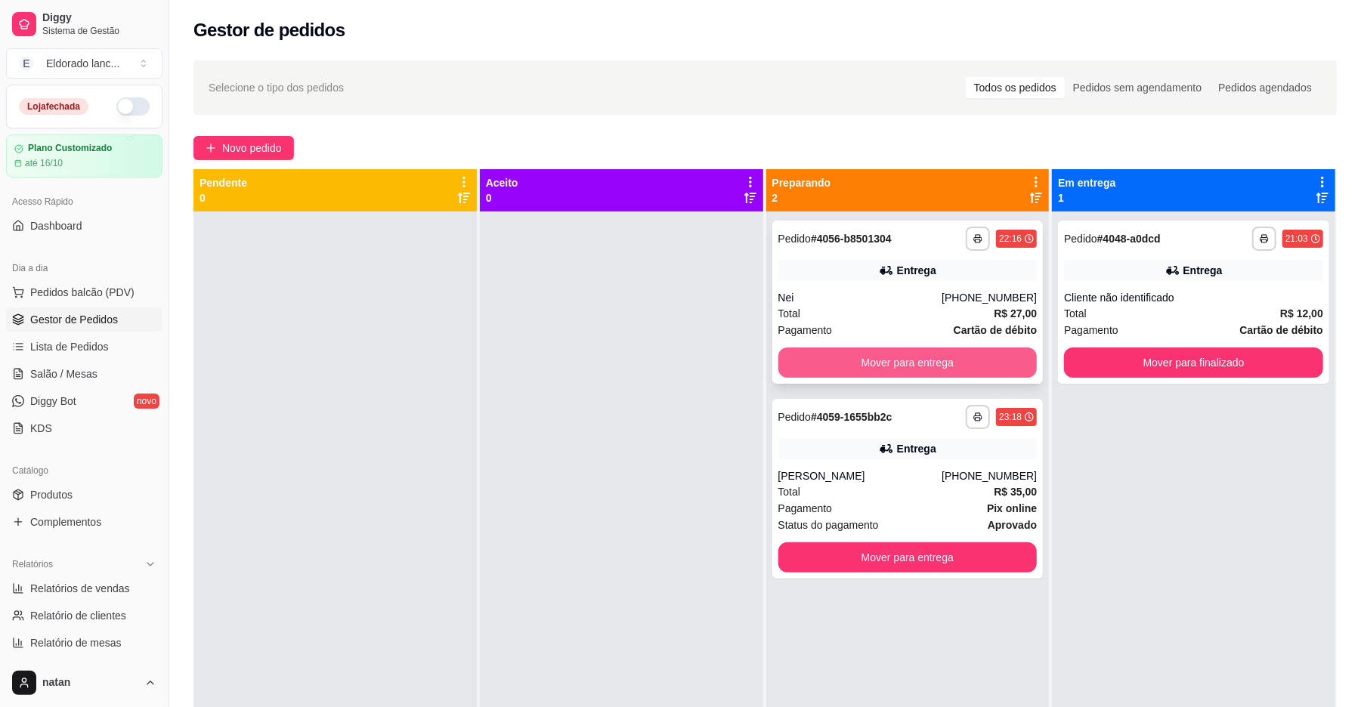
click at [804, 369] on button "Mover para entrega" at bounding box center [907, 363] width 259 height 30
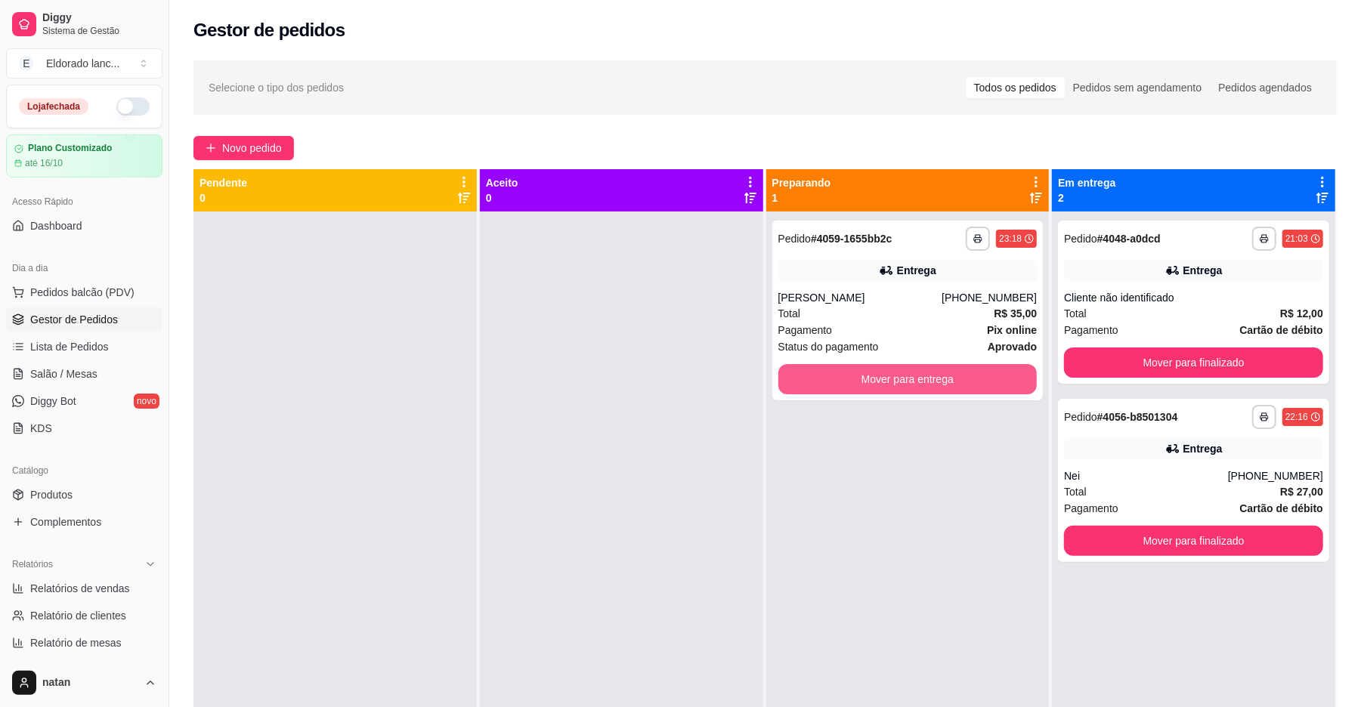
click at [804, 369] on button "Mover para entrega" at bounding box center [907, 379] width 259 height 30
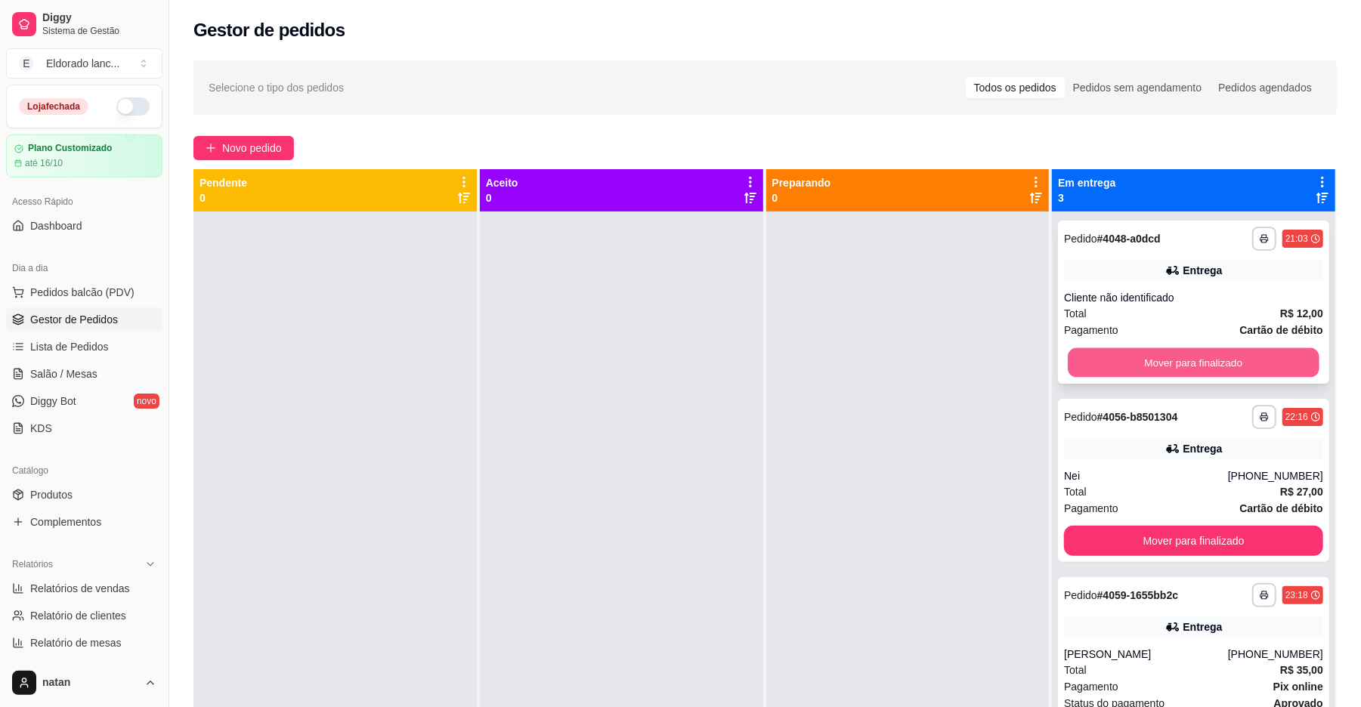
click at [1153, 355] on button "Mover para finalizado" at bounding box center [1193, 362] width 251 height 29
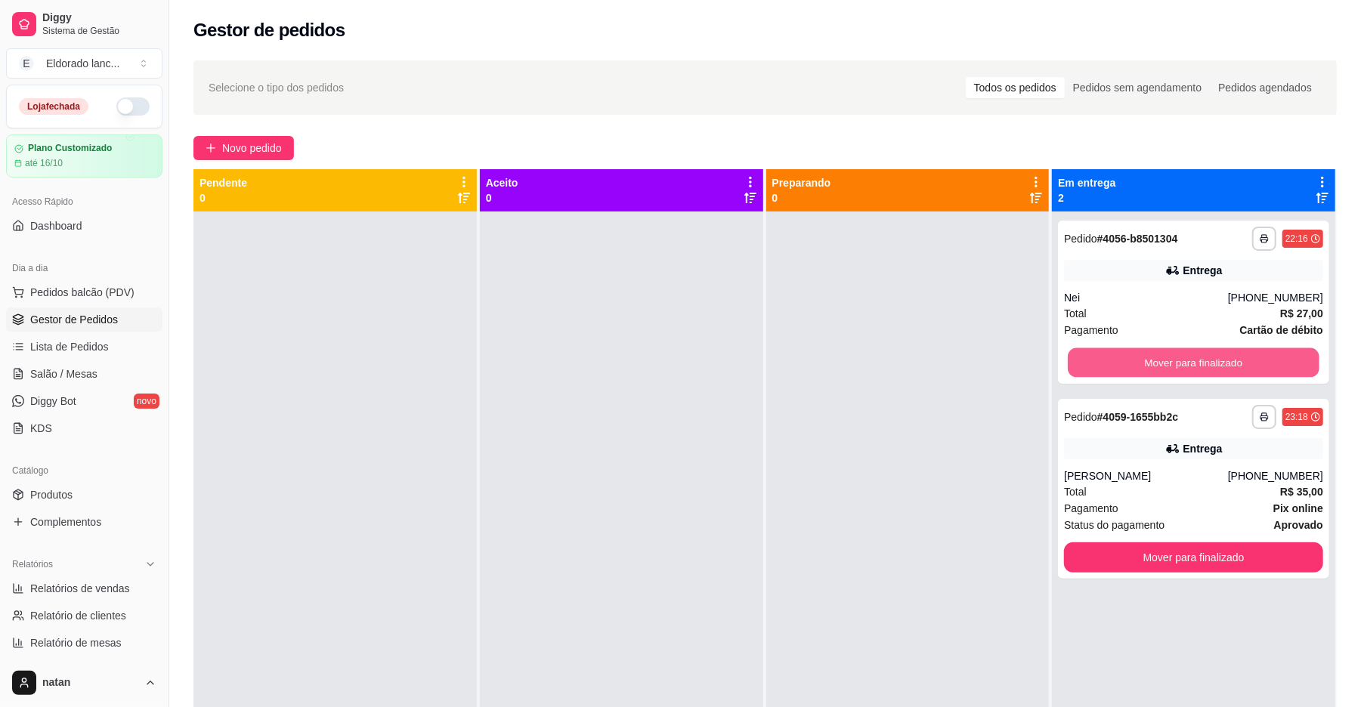
click at [1153, 355] on button "Mover para finalizado" at bounding box center [1193, 362] width 251 height 29
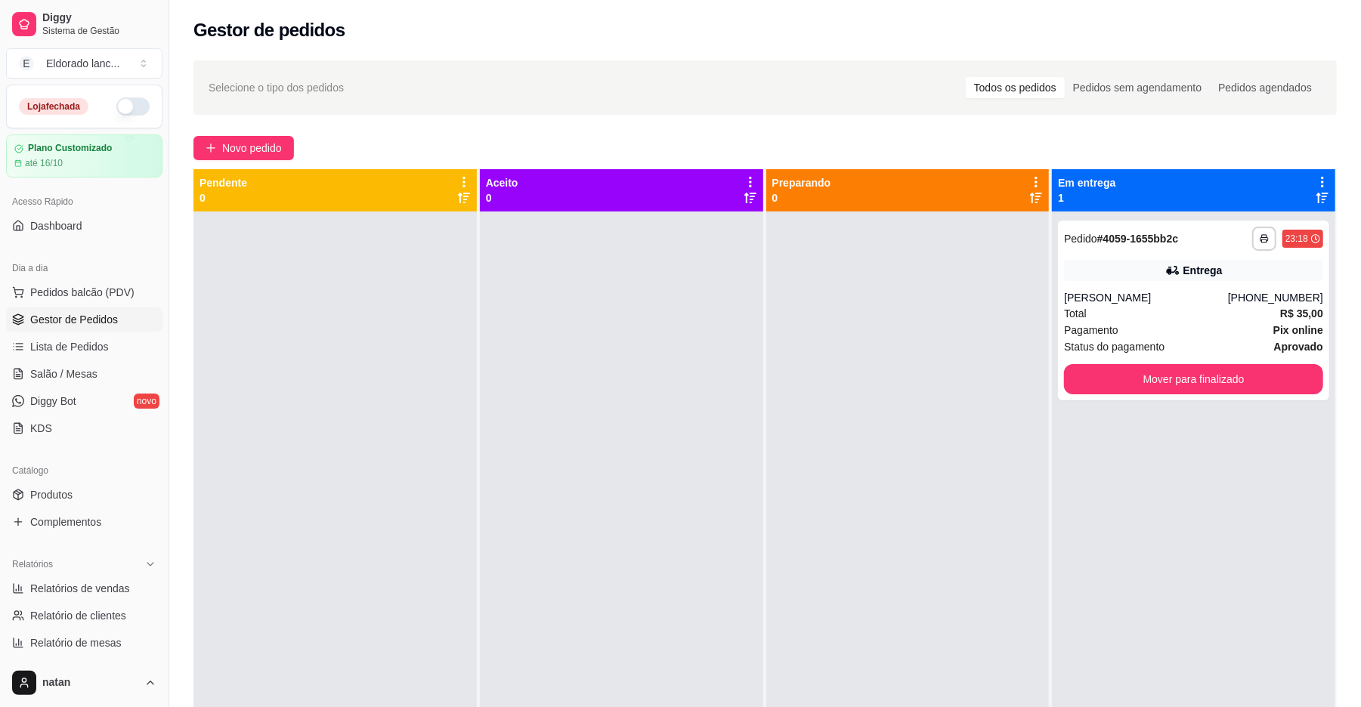
click at [1153, 355] on div "**********" at bounding box center [1193, 311] width 271 height 180
click at [1158, 384] on button "Mover para finalizado" at bounding box center [1193, 379] width 259 height 30
